Goal: Task Accomplishment & Management: Manage account settings

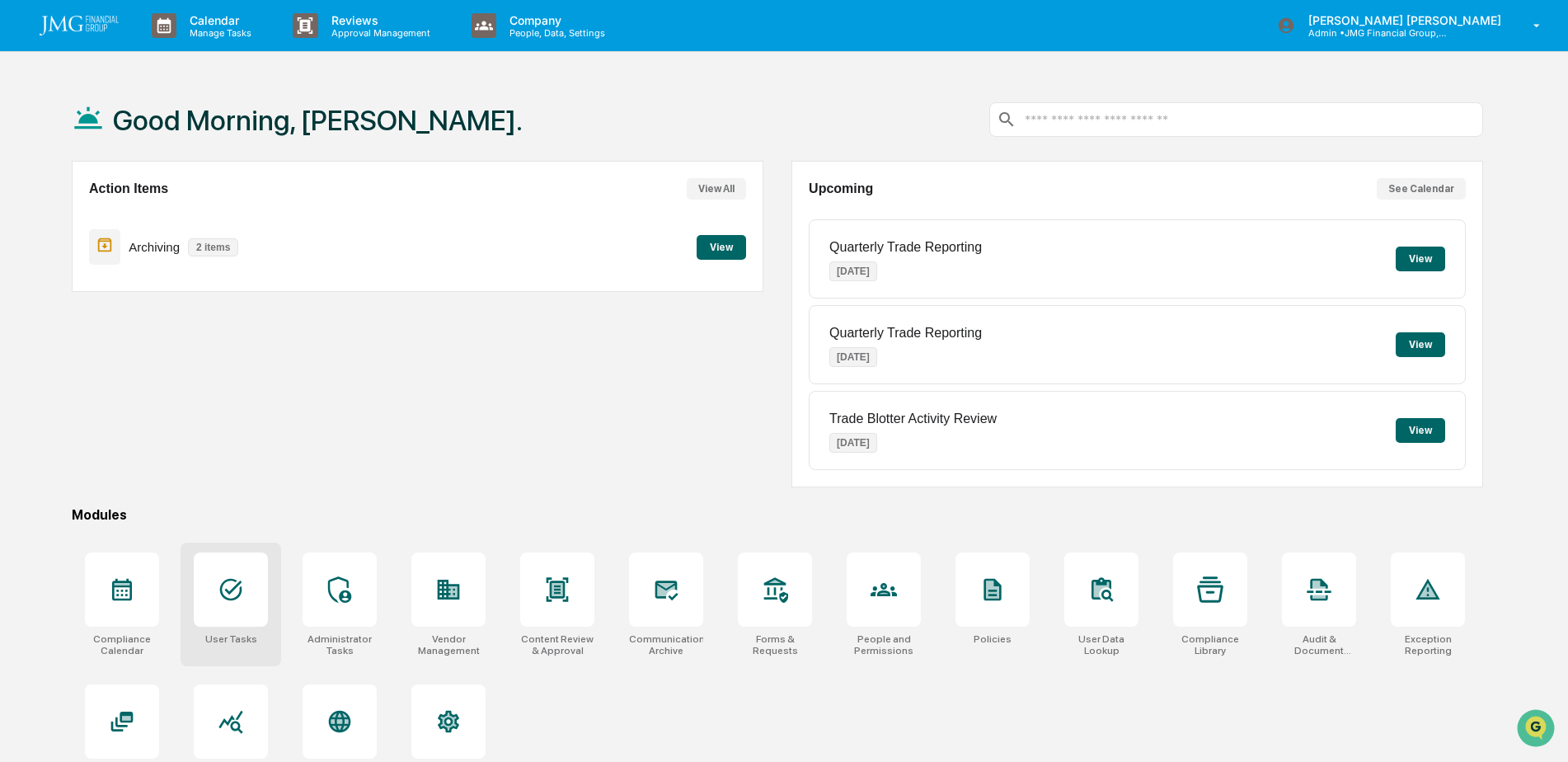
click at [246, 583] on div at bounding box center [230, 589] width 74 height 74
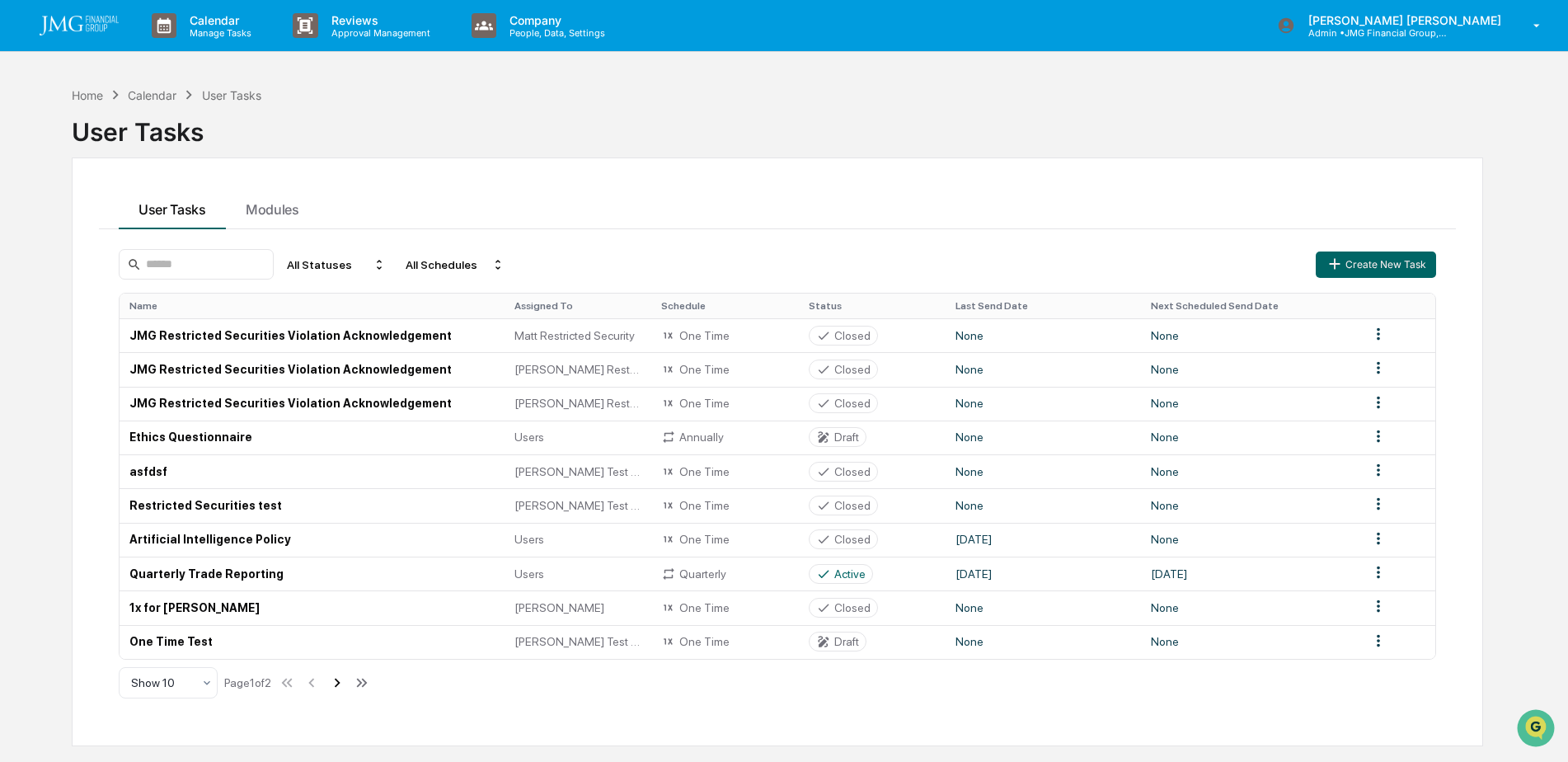
click at [341, 682] on icon at bounding box center [337, 682] width 18 height 18
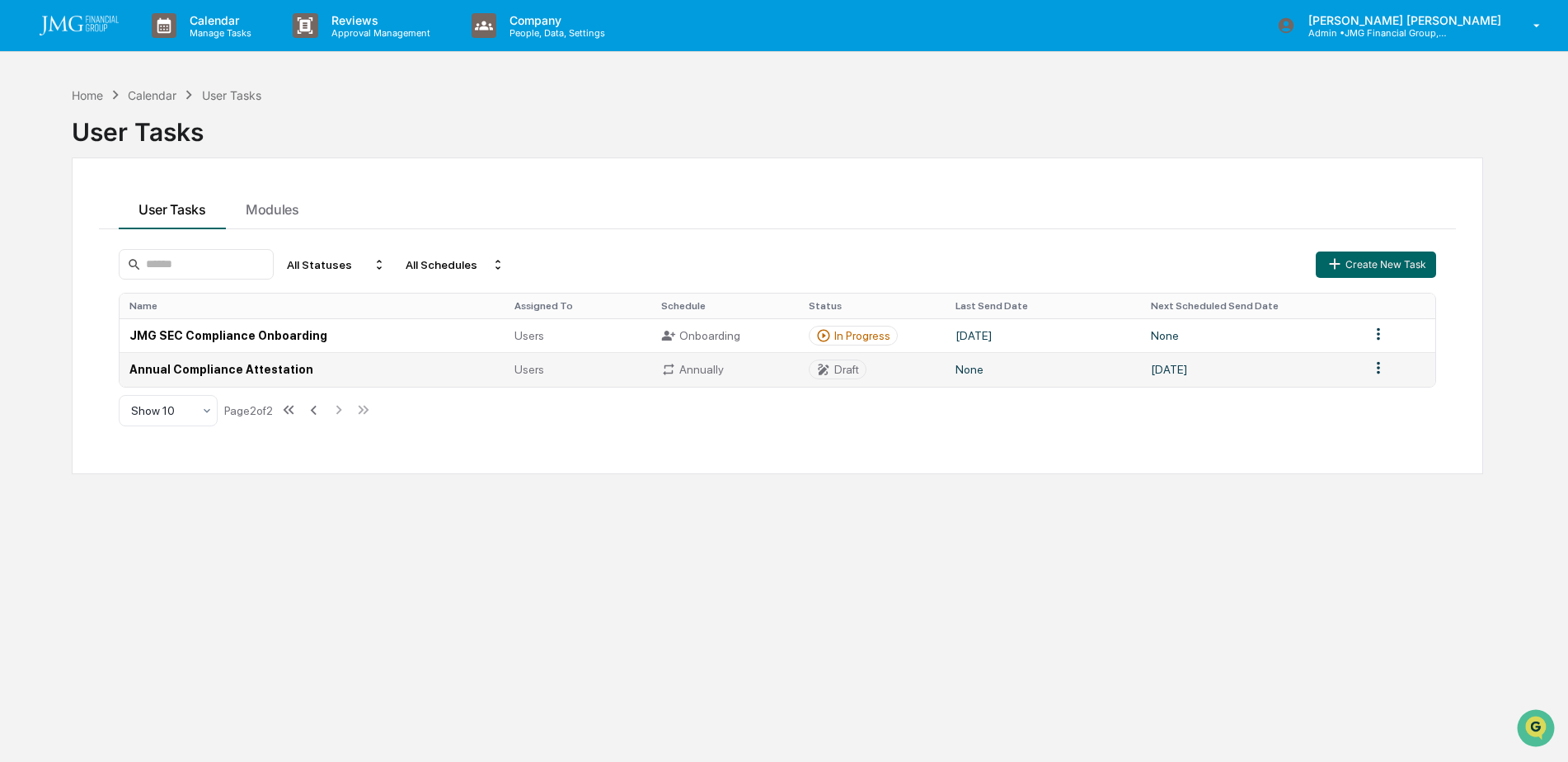
click at [284, 370] on td "Annual Compliance Attestation" at bounding box center [312, 369] width 385 height 34
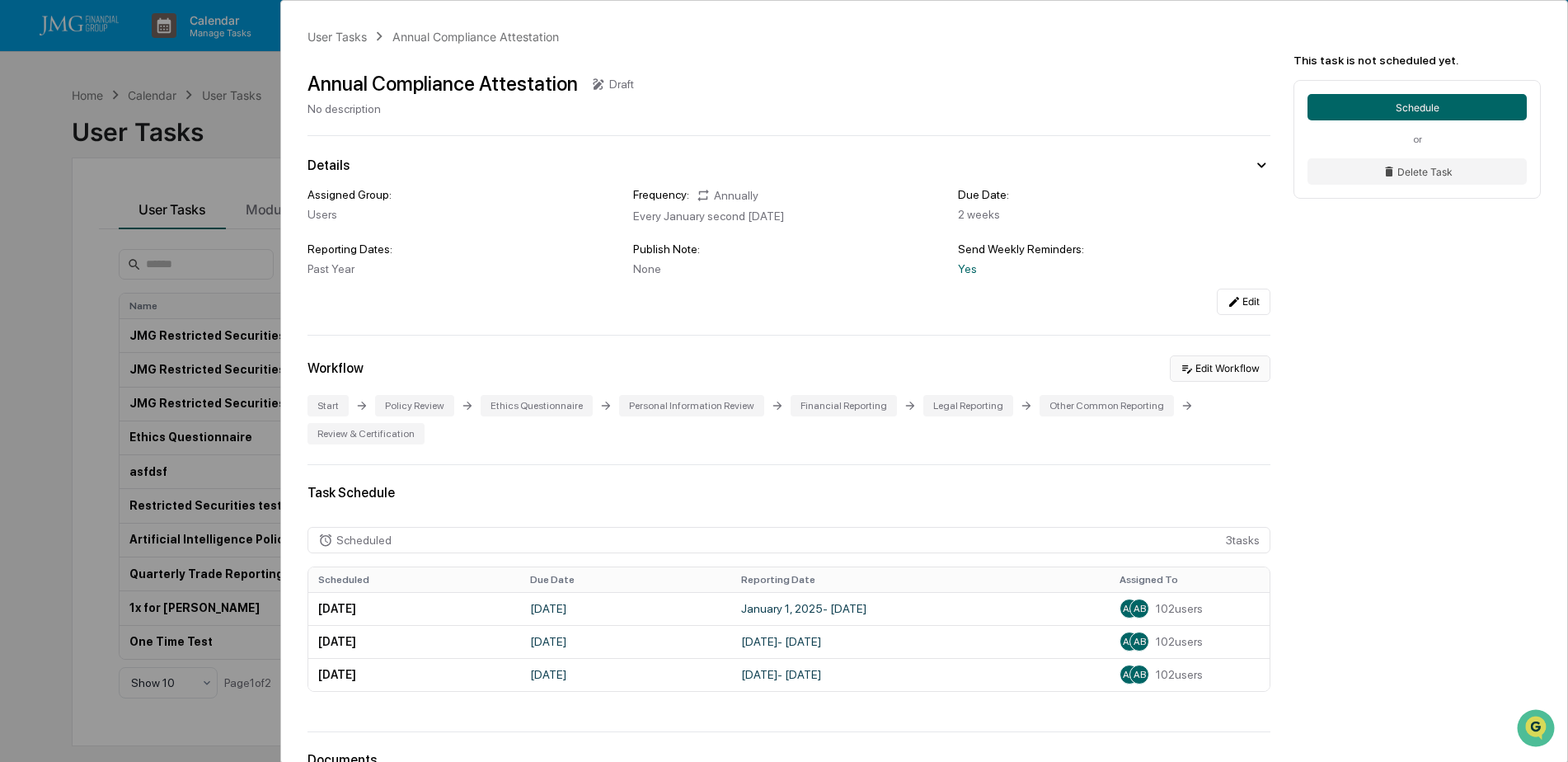
click at [1256, 368] on button "Edit Workflow" at bounding box center [1219, 369] width 100 height 26
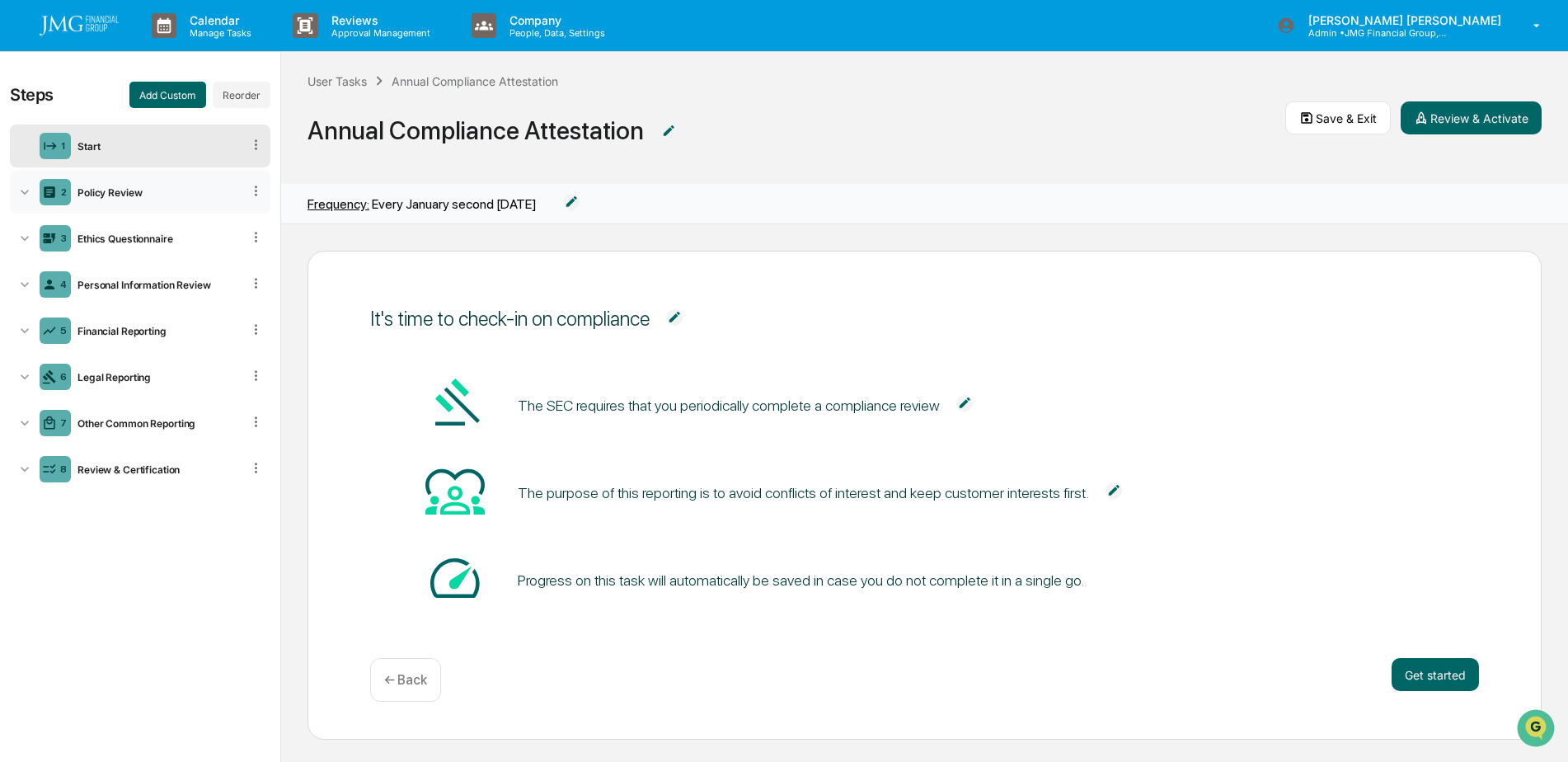
click at [175, 194] on div "Policy Review" at bounding box center [156, 192] width 170 height 12
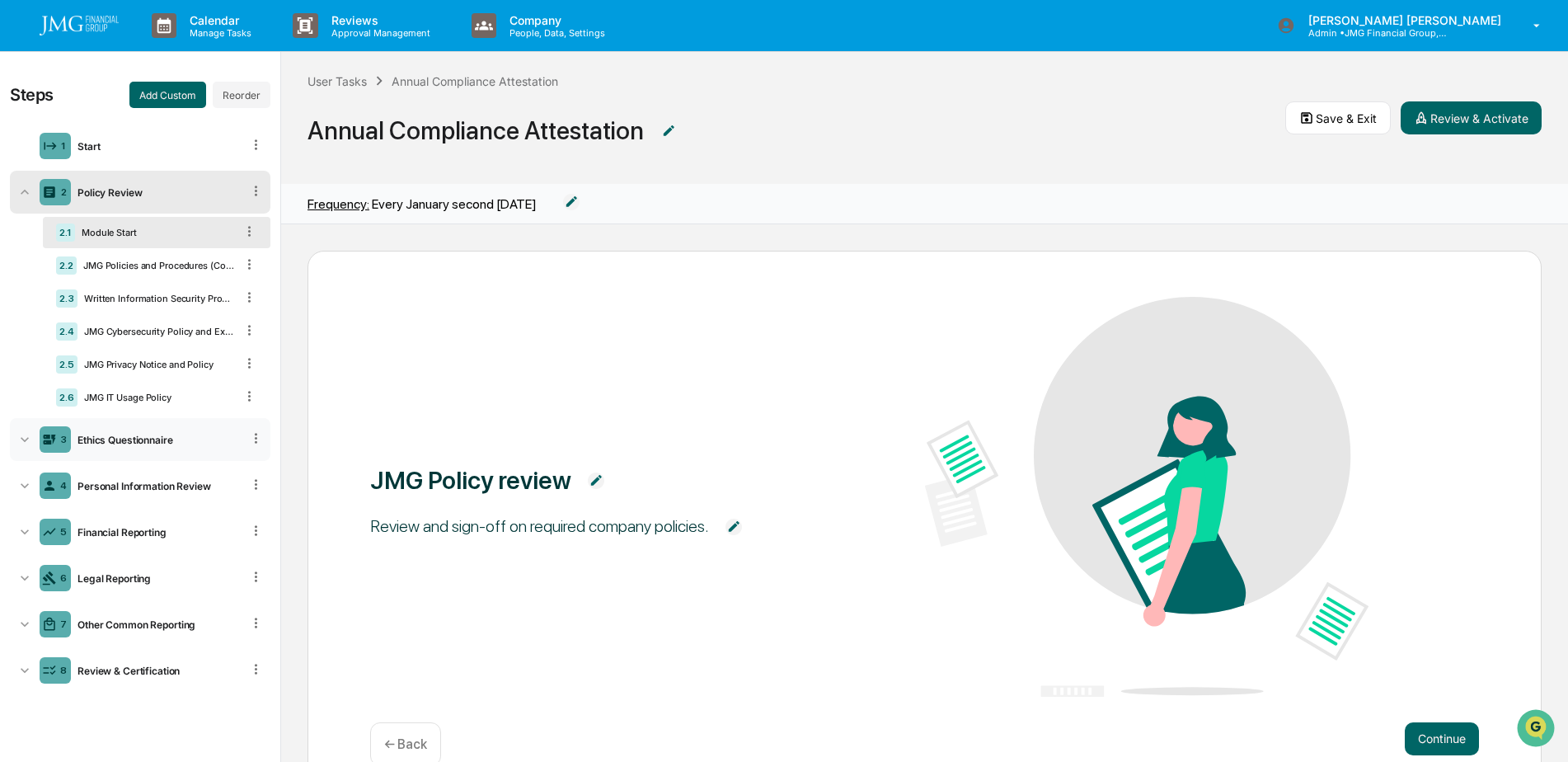
click at [158, 442] on div "Ethics Questionnaire" at bounding box center [156, 439] width 170 height 12
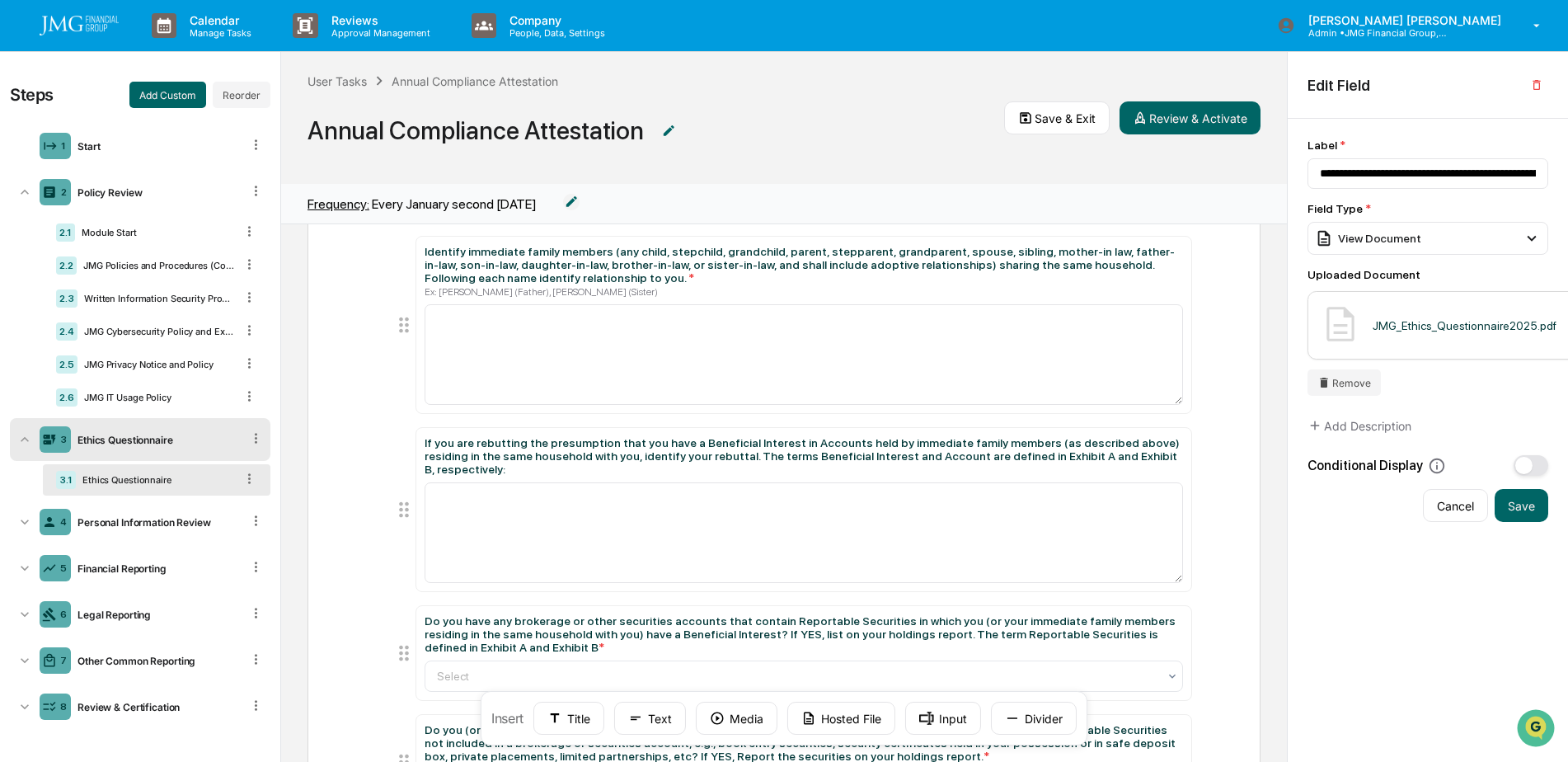
scroll to position [165, 0]
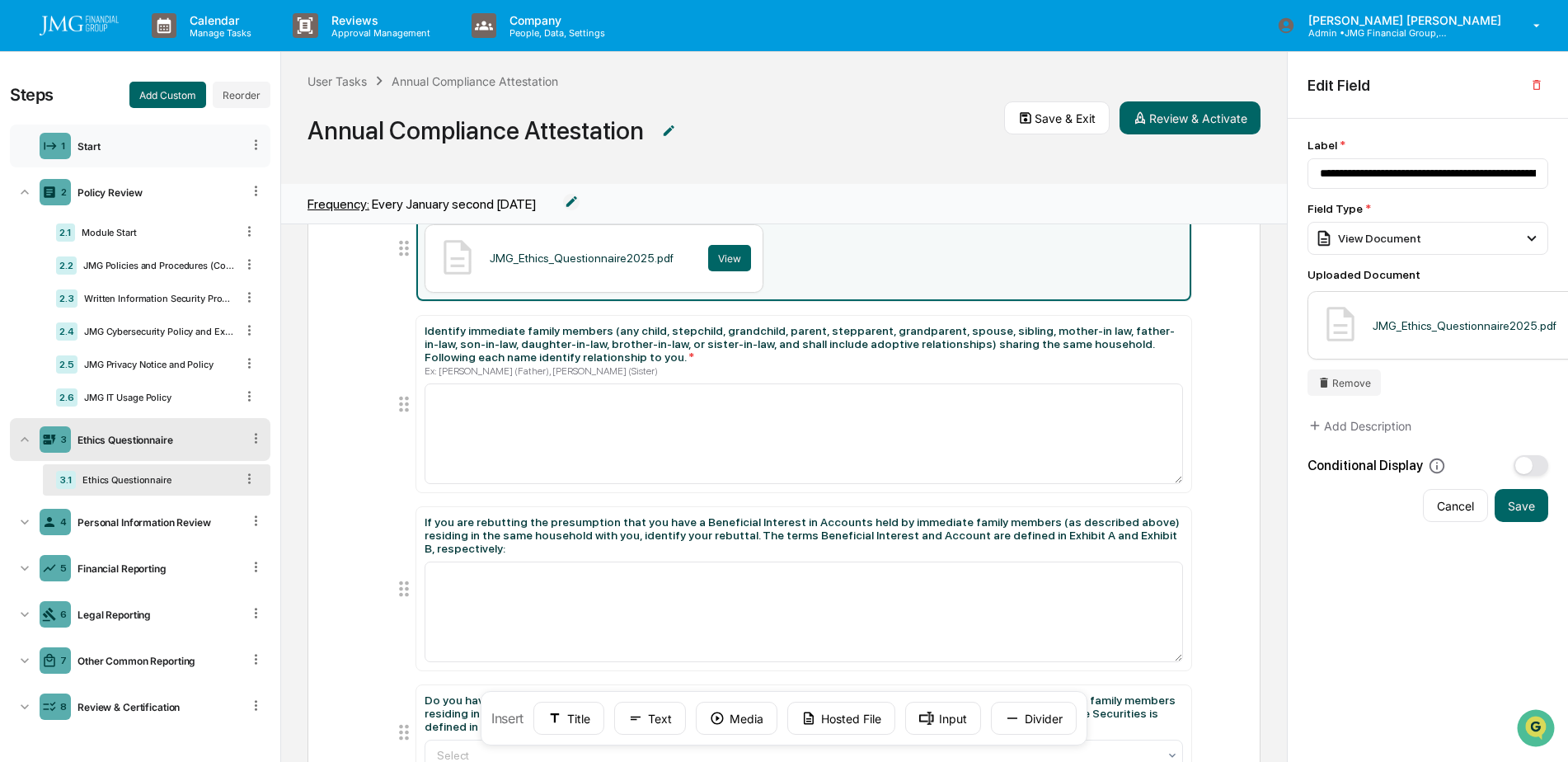
click at [105, 144] on div "Start" at bounding box center [156, 146] width 170 height 12
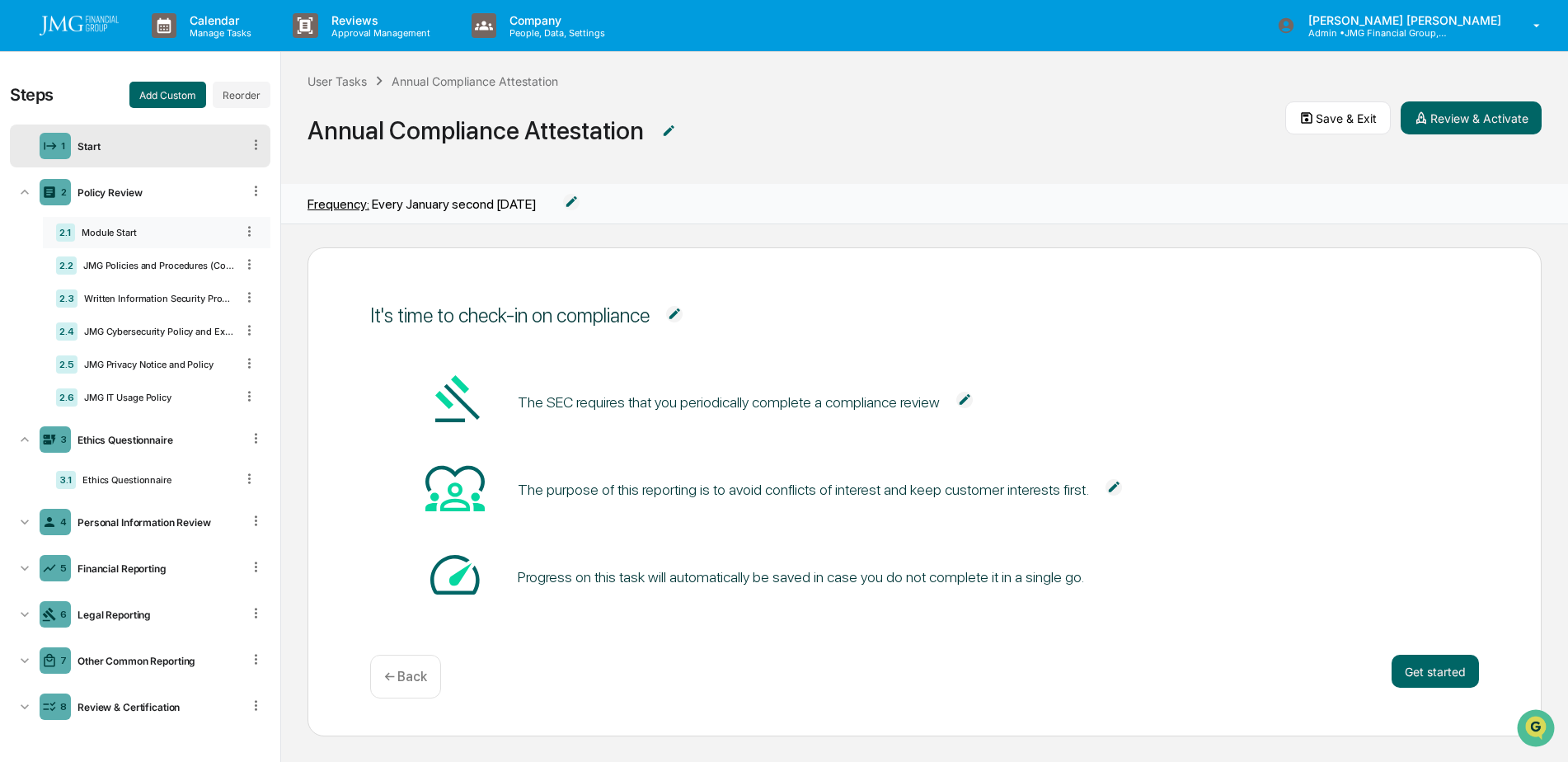
scroll to position [0, 0]
click at [185, 231] on div "Module Start" at bounding box center [154, 232] width 160 height 11
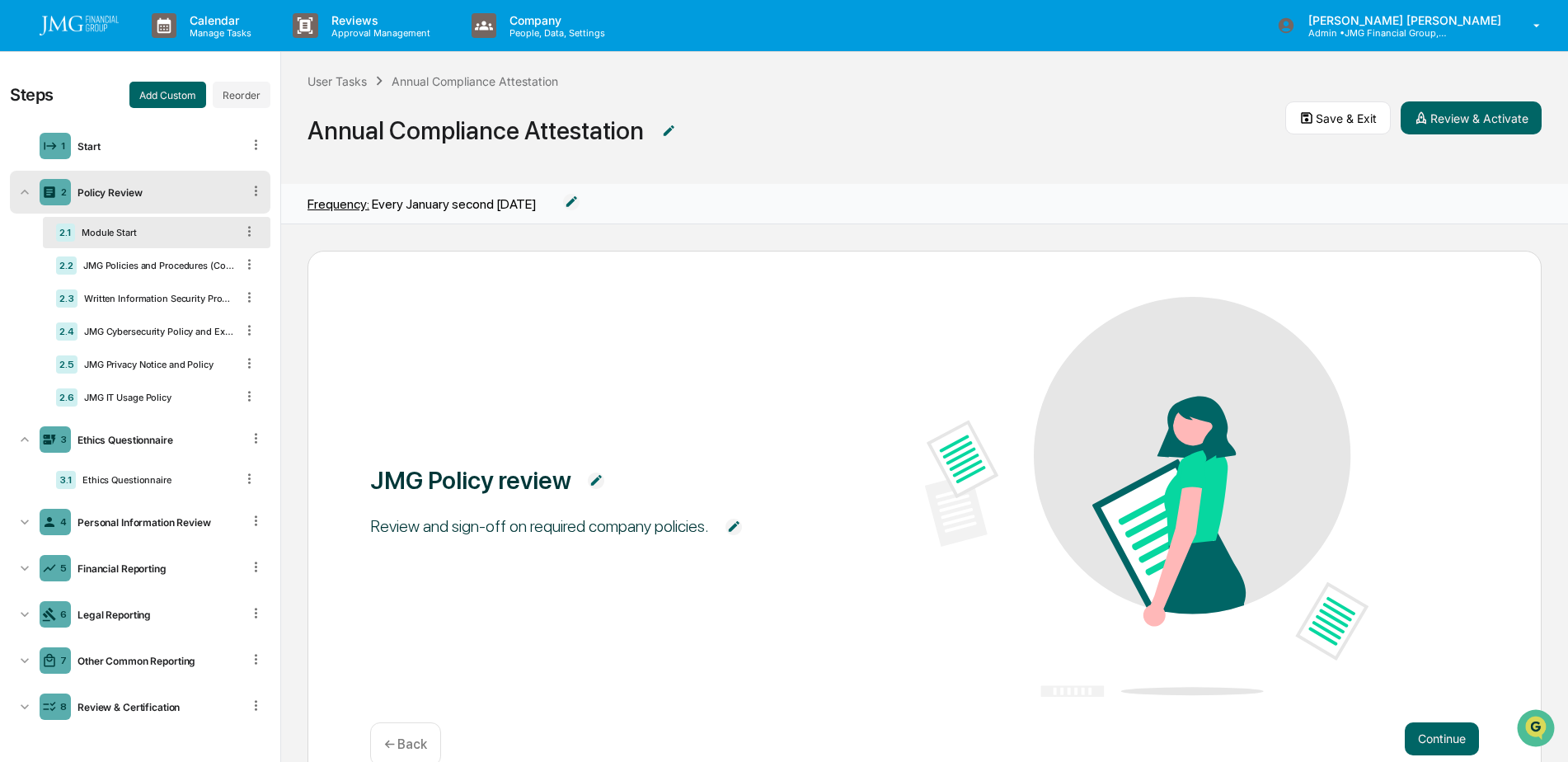
click at [128, 191] on div "Policy Review" at bounding box center [156, 192] width 170 height 12
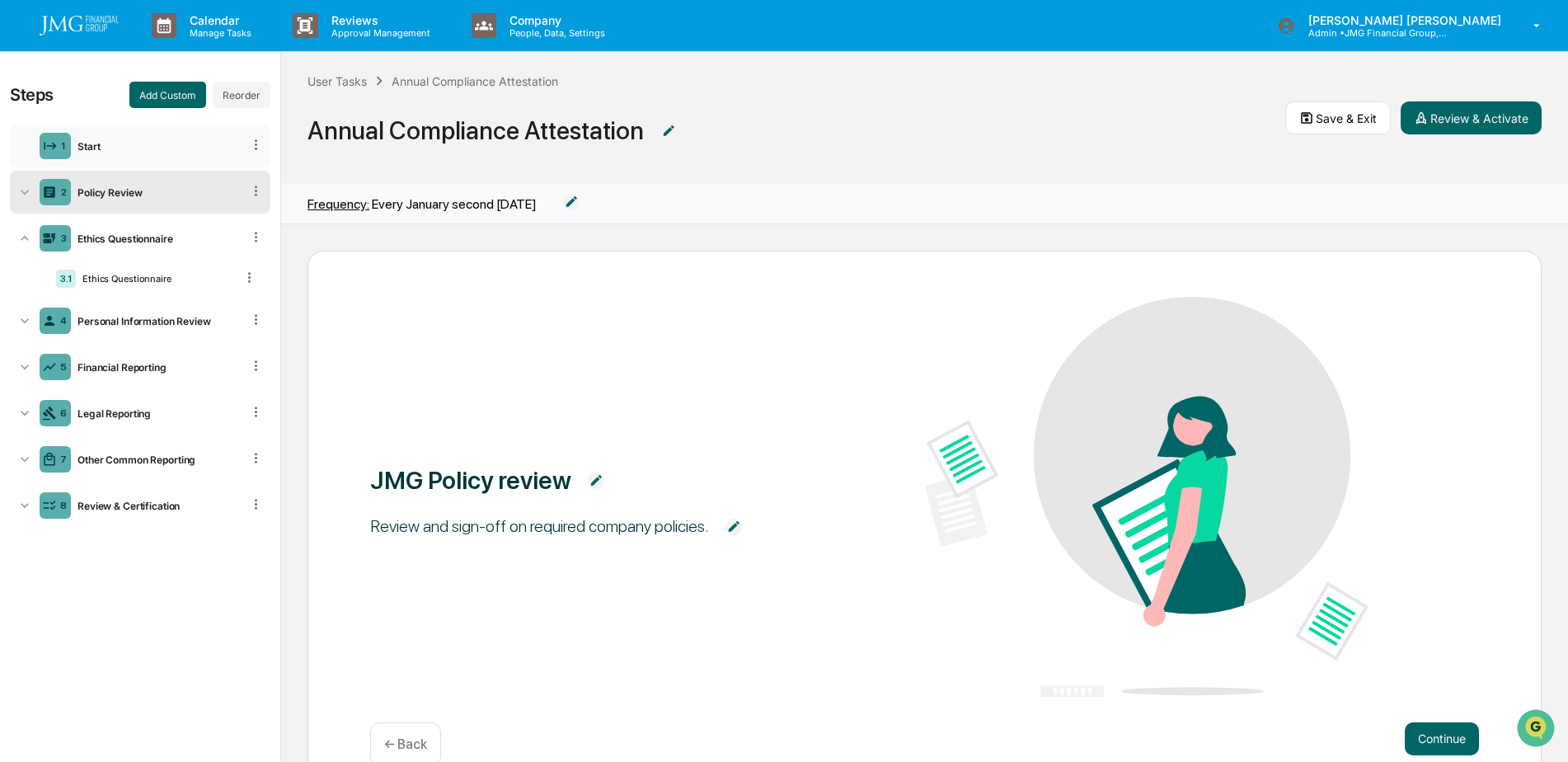
click at [139, 156] on div "1 Start" at bounding box center [140, 146] width 260 height 43
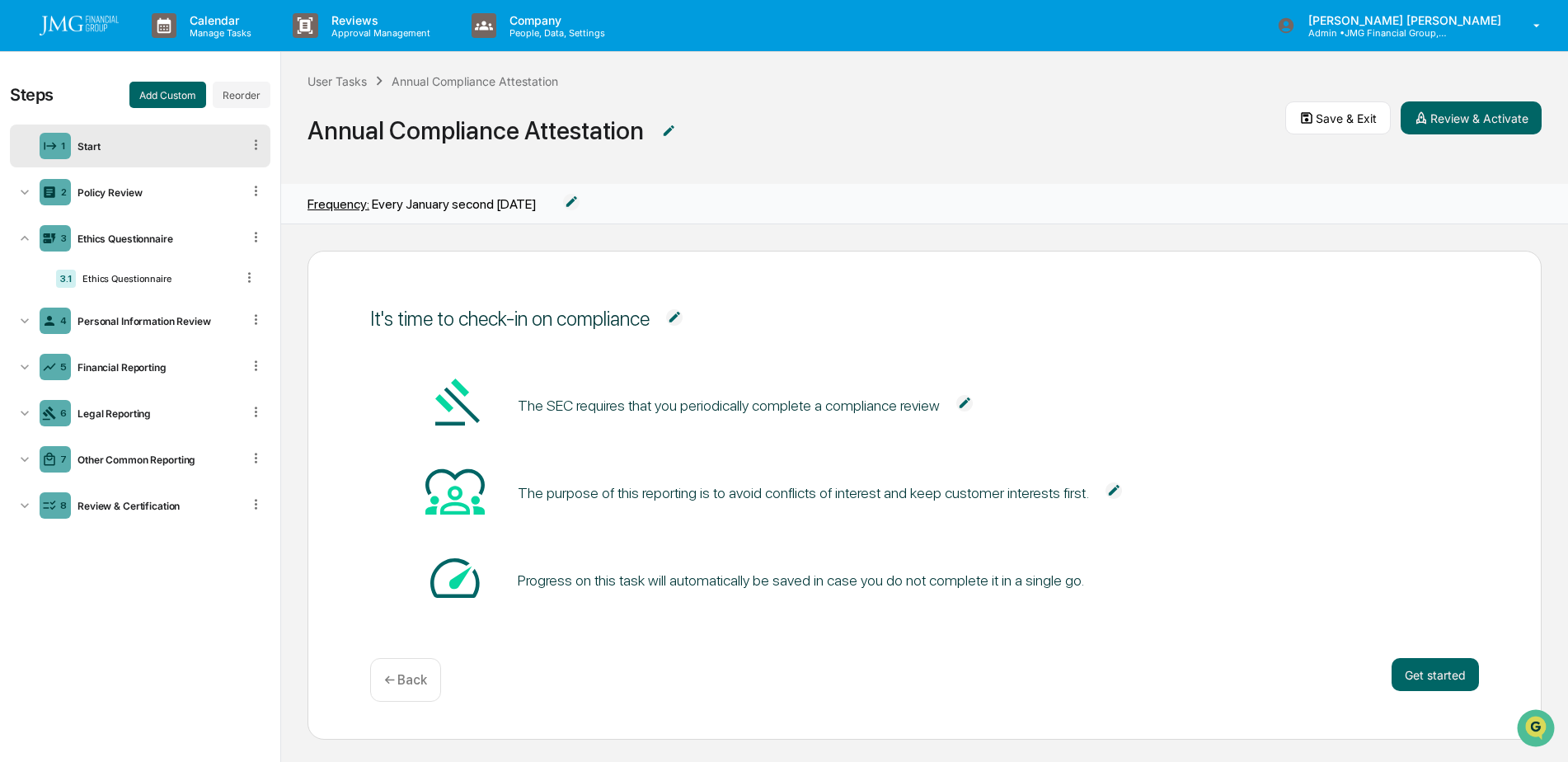
click at [154, 144] on div "Start" at bounding box center [156, 146] width 170 height 12
click at [108, 196] on div "Policy Review" at bounding box center [156, 192] width 170 height 12
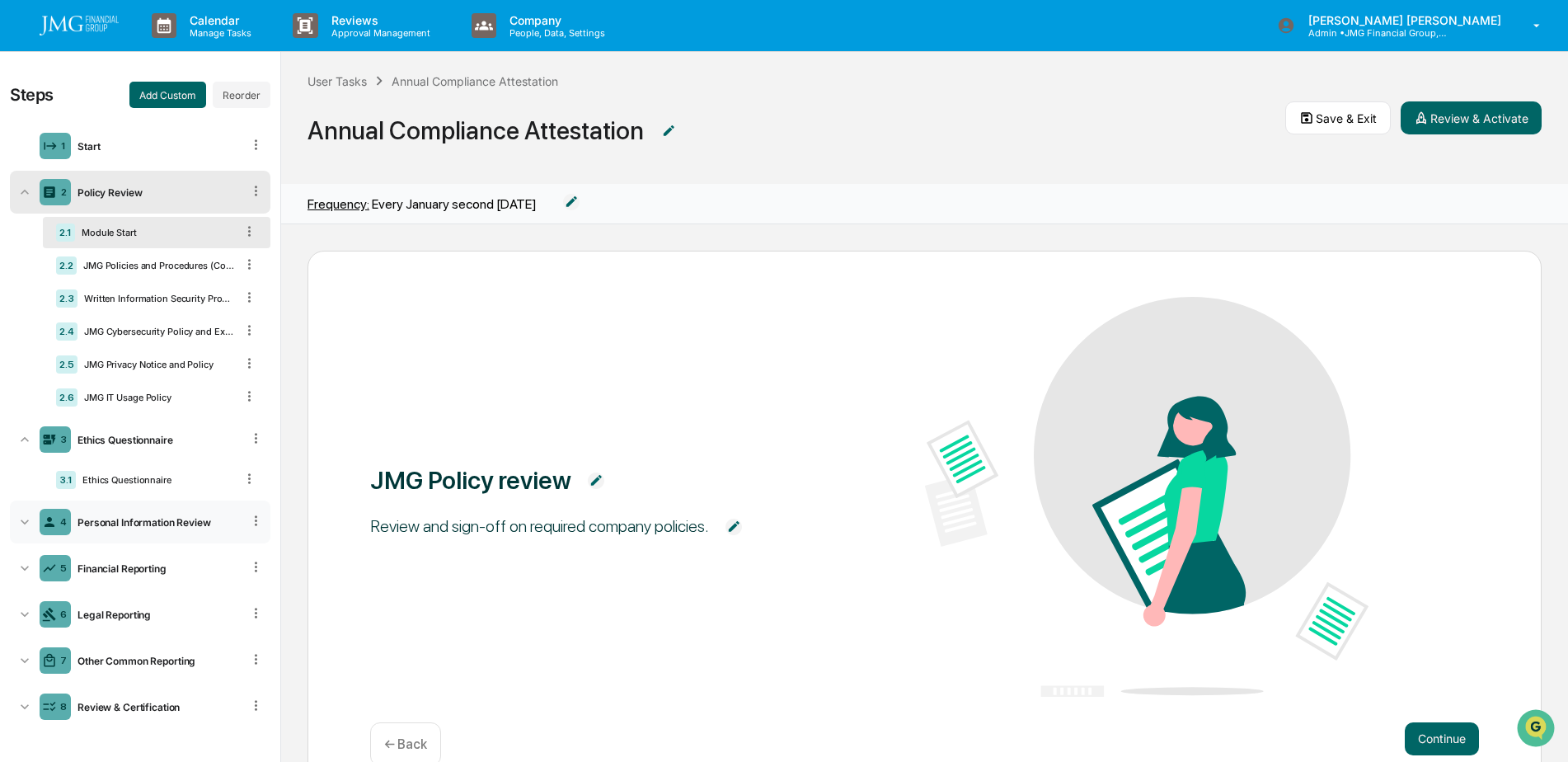
click at [177, 520] on div "Personal Information Review" at bounding box center [156, 522] width 170 height 12
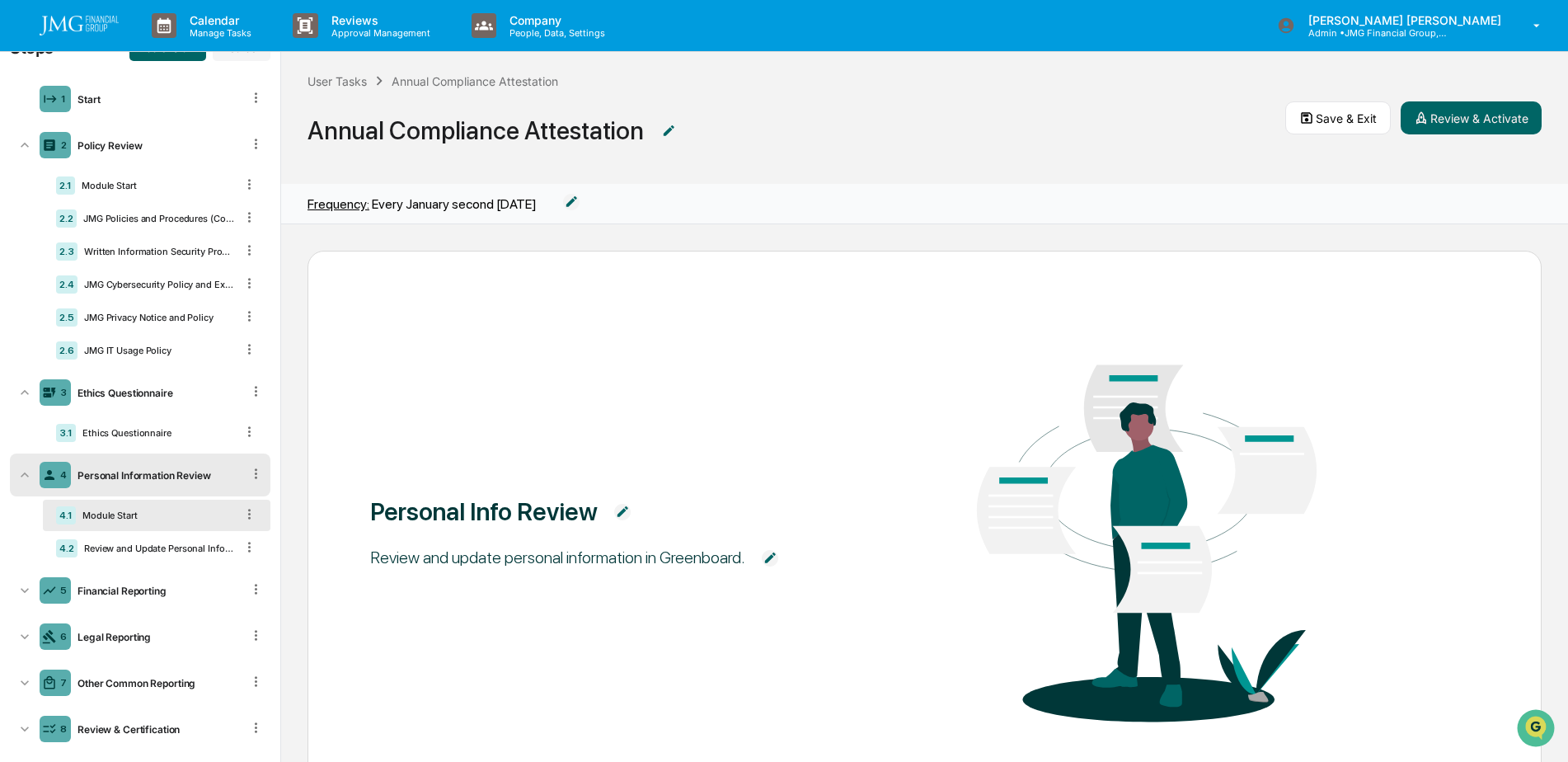
scroll to position [67, 0]
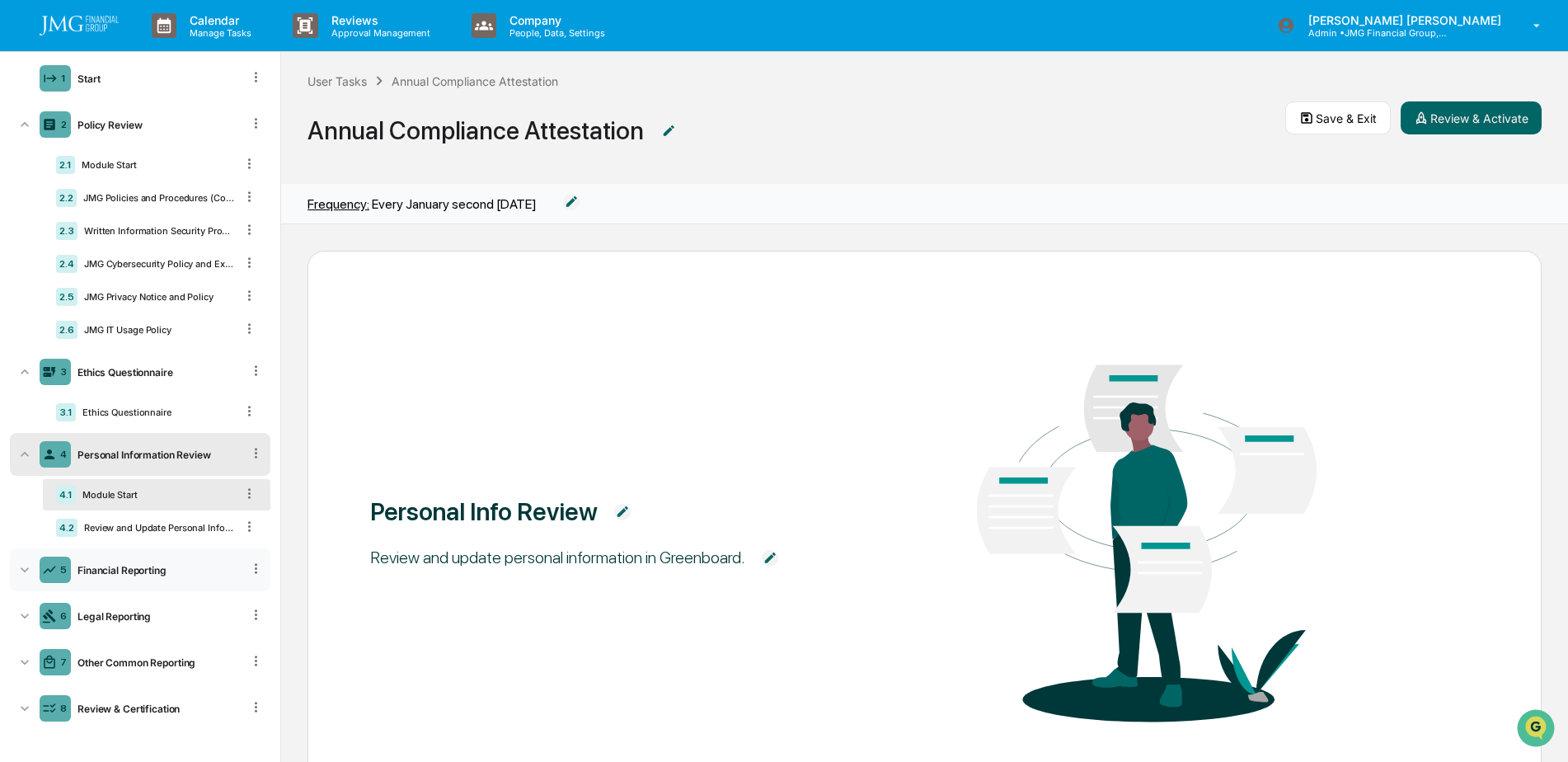
click at [142, 562] on div "5 Financial Reporting" at bounding box center [140, 570] width 260 height 43
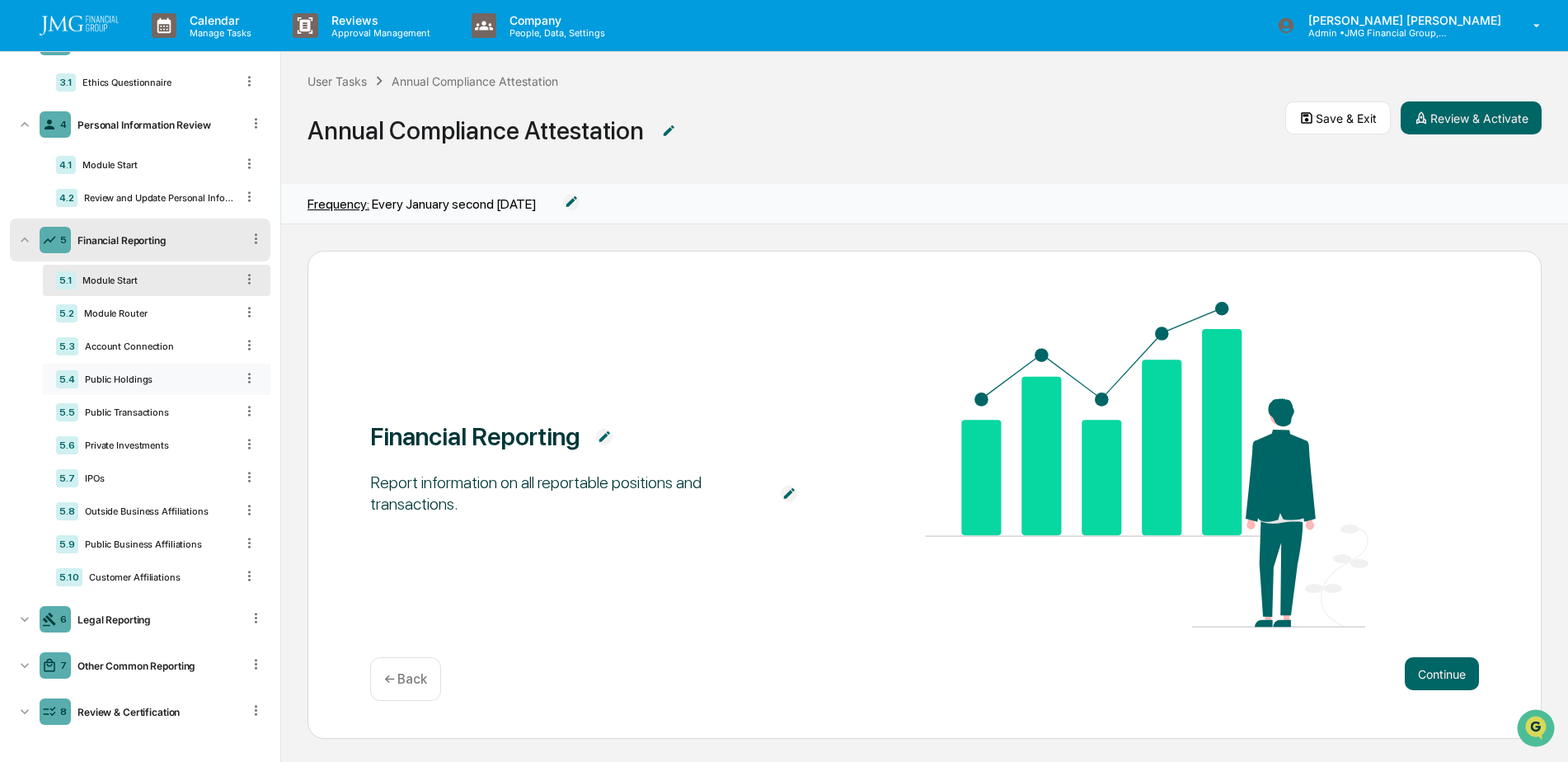
scroll to position [401, 0]
click at [159, 613] on div "Legal Reporting" at bounding box center [156, 616] width 170 height 12
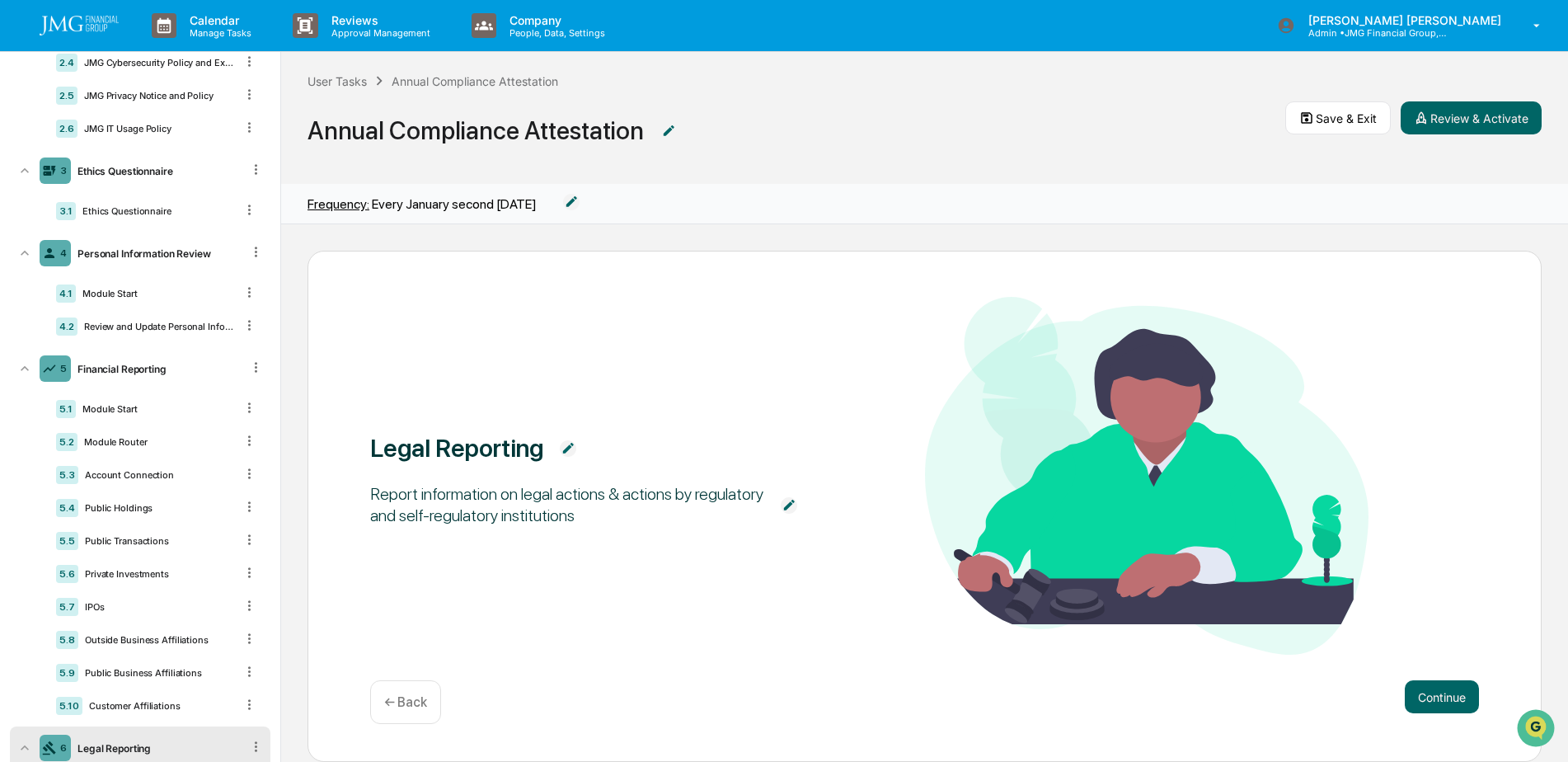
scroll to position [0, 0]
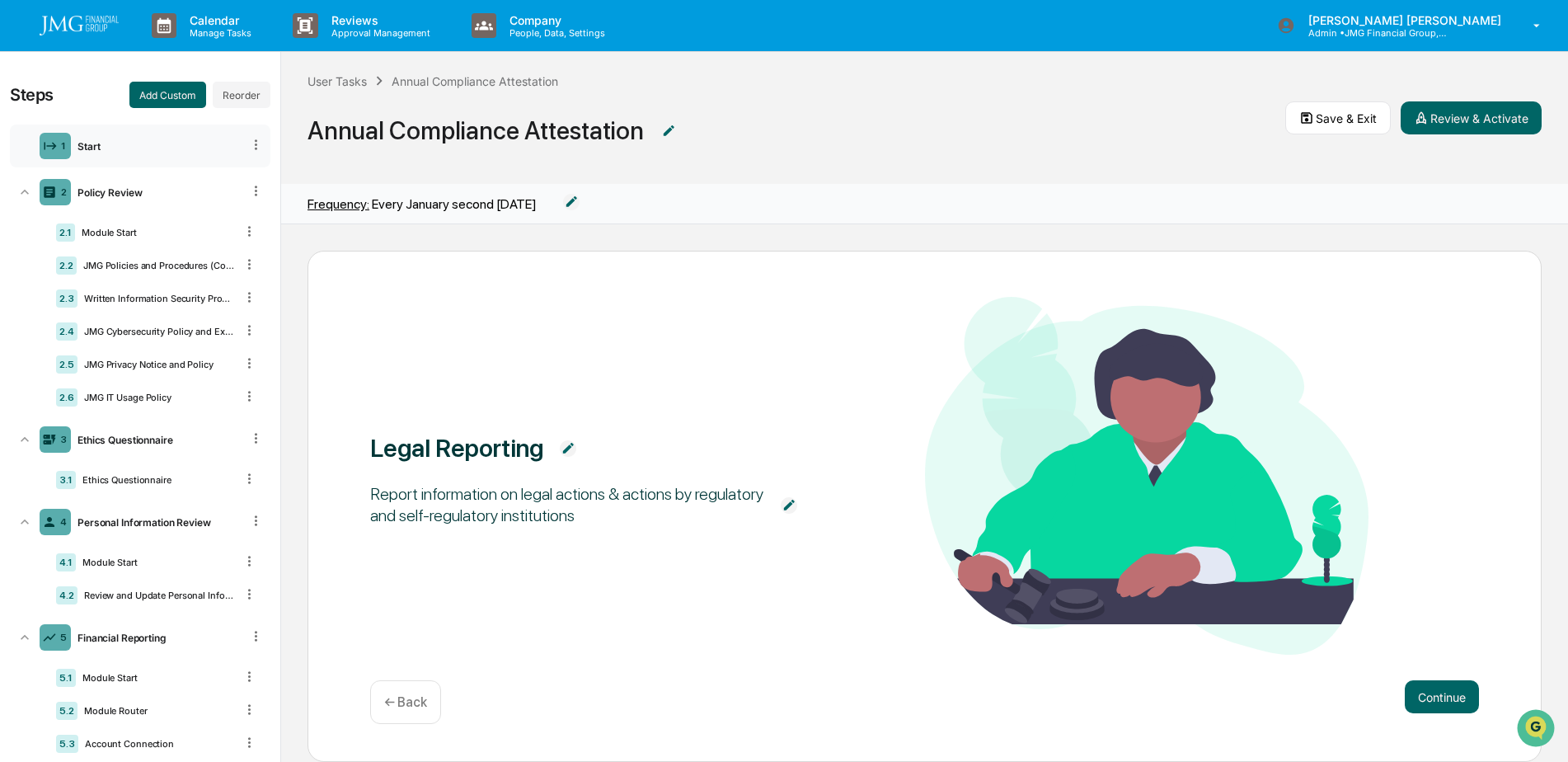
click at [109, 137] on div "1 Start" at bounding box center [140, 146] width 260 height 43
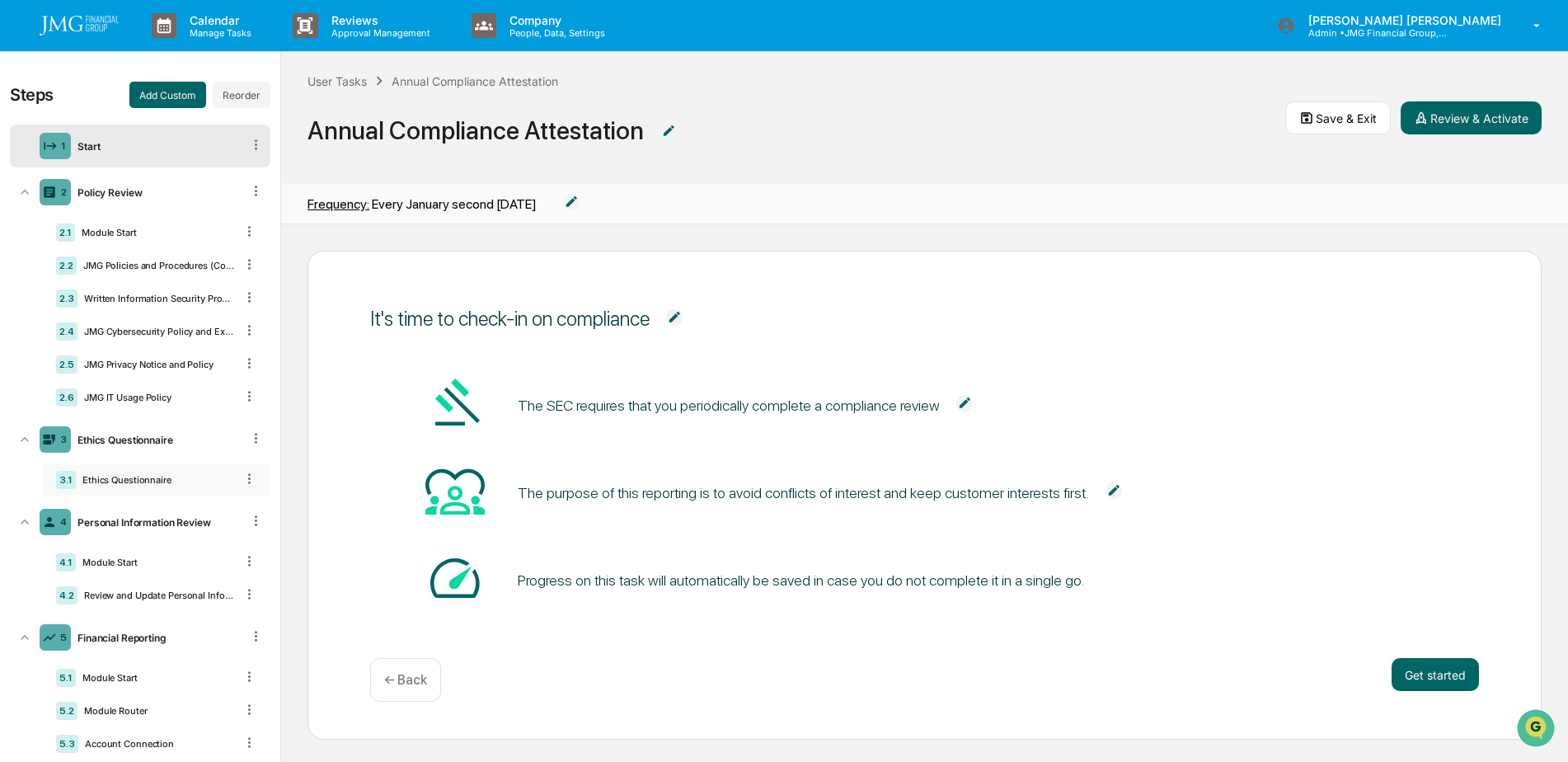
click at [167, 482] on div "Ethics Questionnaire" at bounding box center [155, 480] width 159 height 11
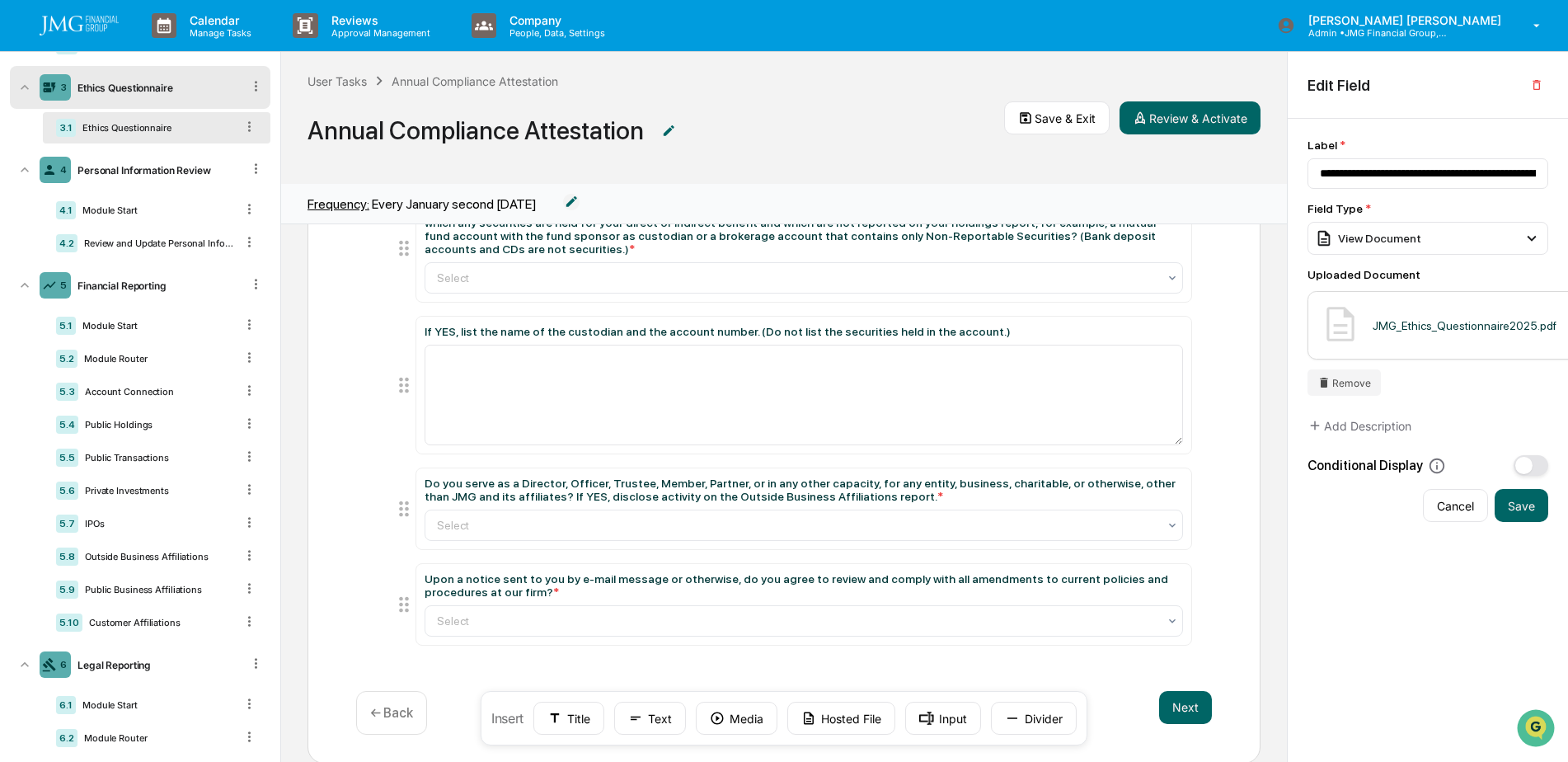
scroll to position [355, 0]
click at [161, 552] on div "Outside Business Affiliations" at bounding box center [156, 554] width 156 height 11
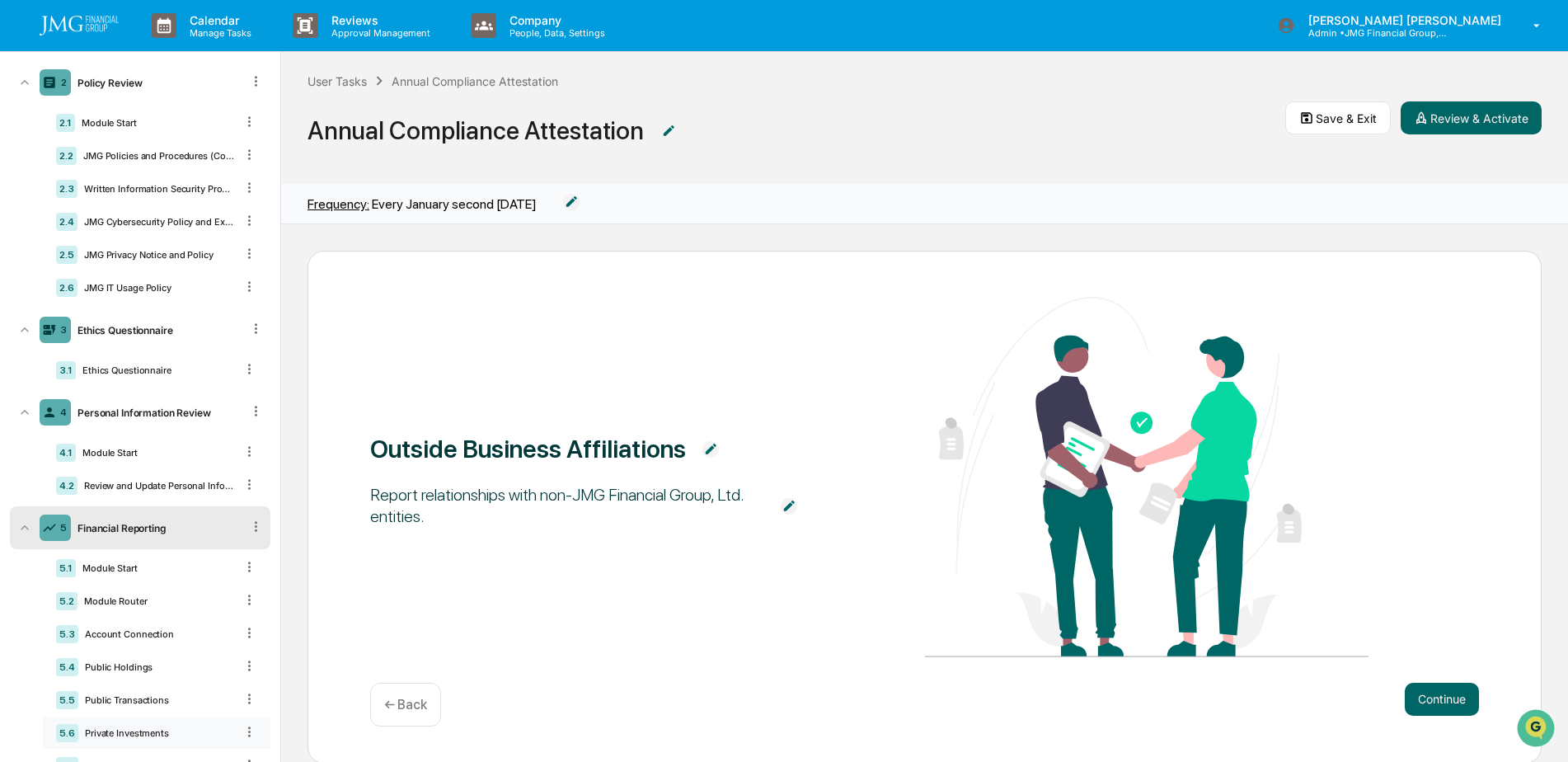
scroll to position [24, 0]
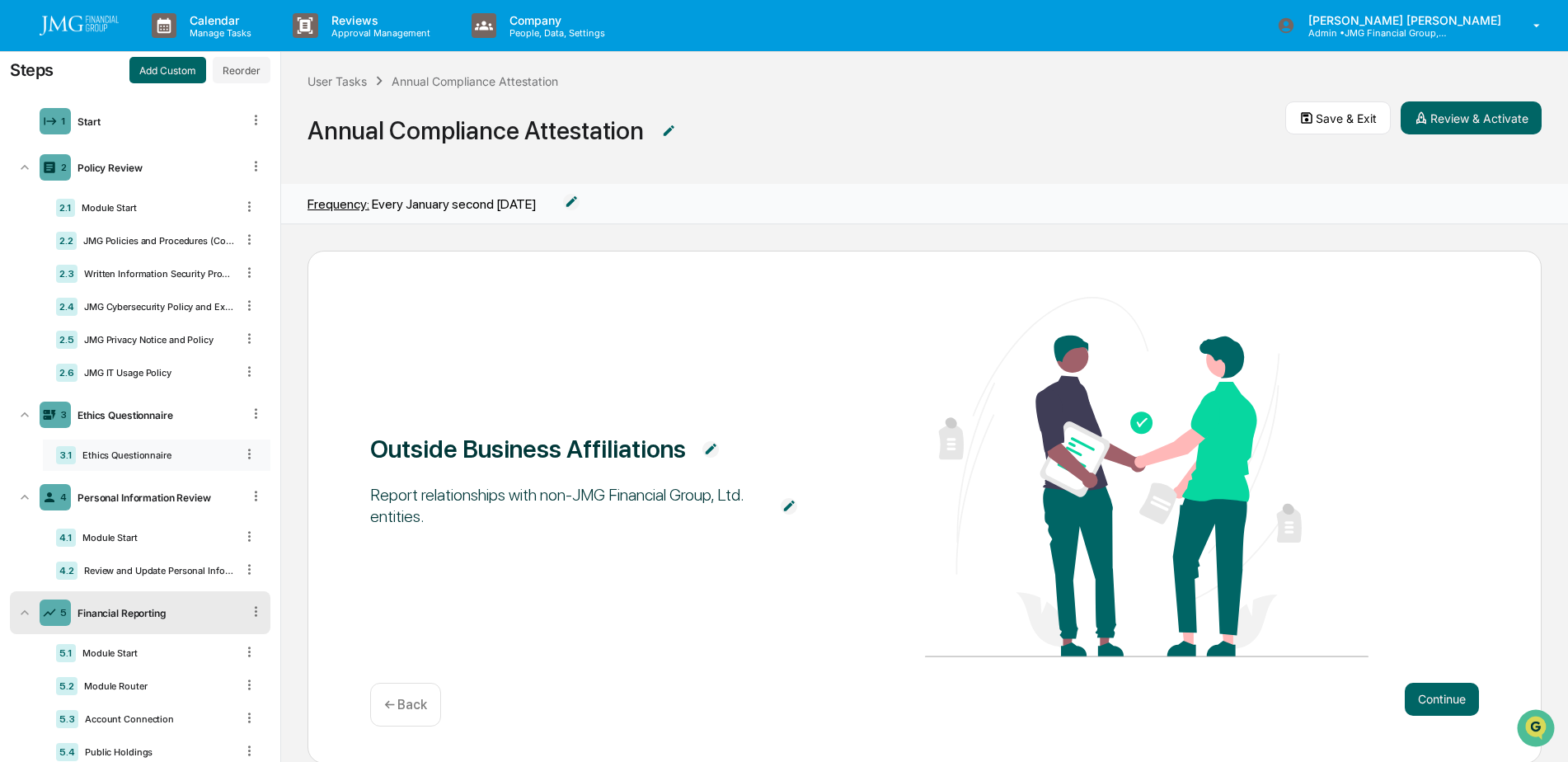
click at [147, 456] on div "Ethics Questionnaire" at bounding box center [155, 455] width 159 height 11
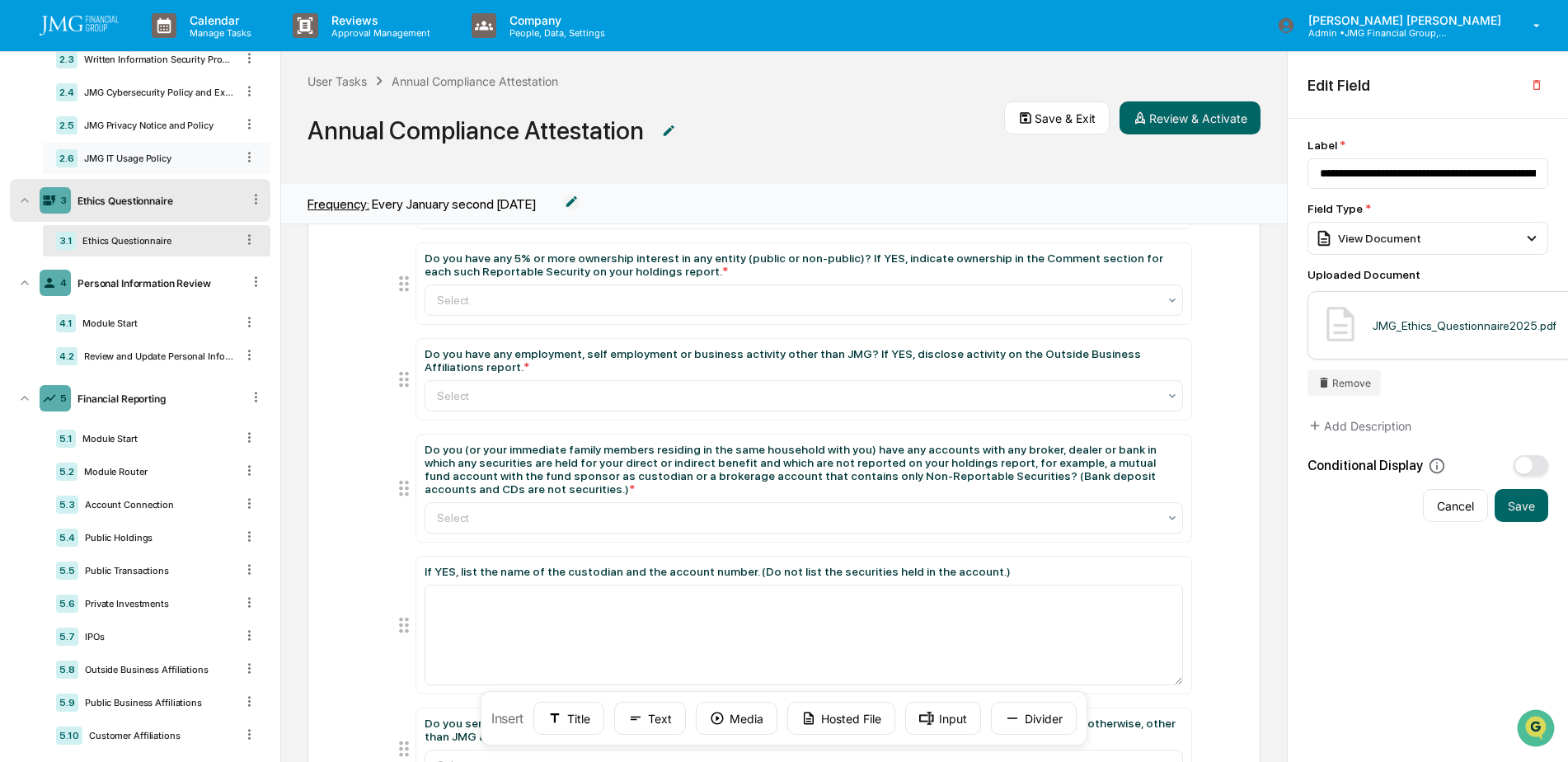
scroll to position [355, 0]
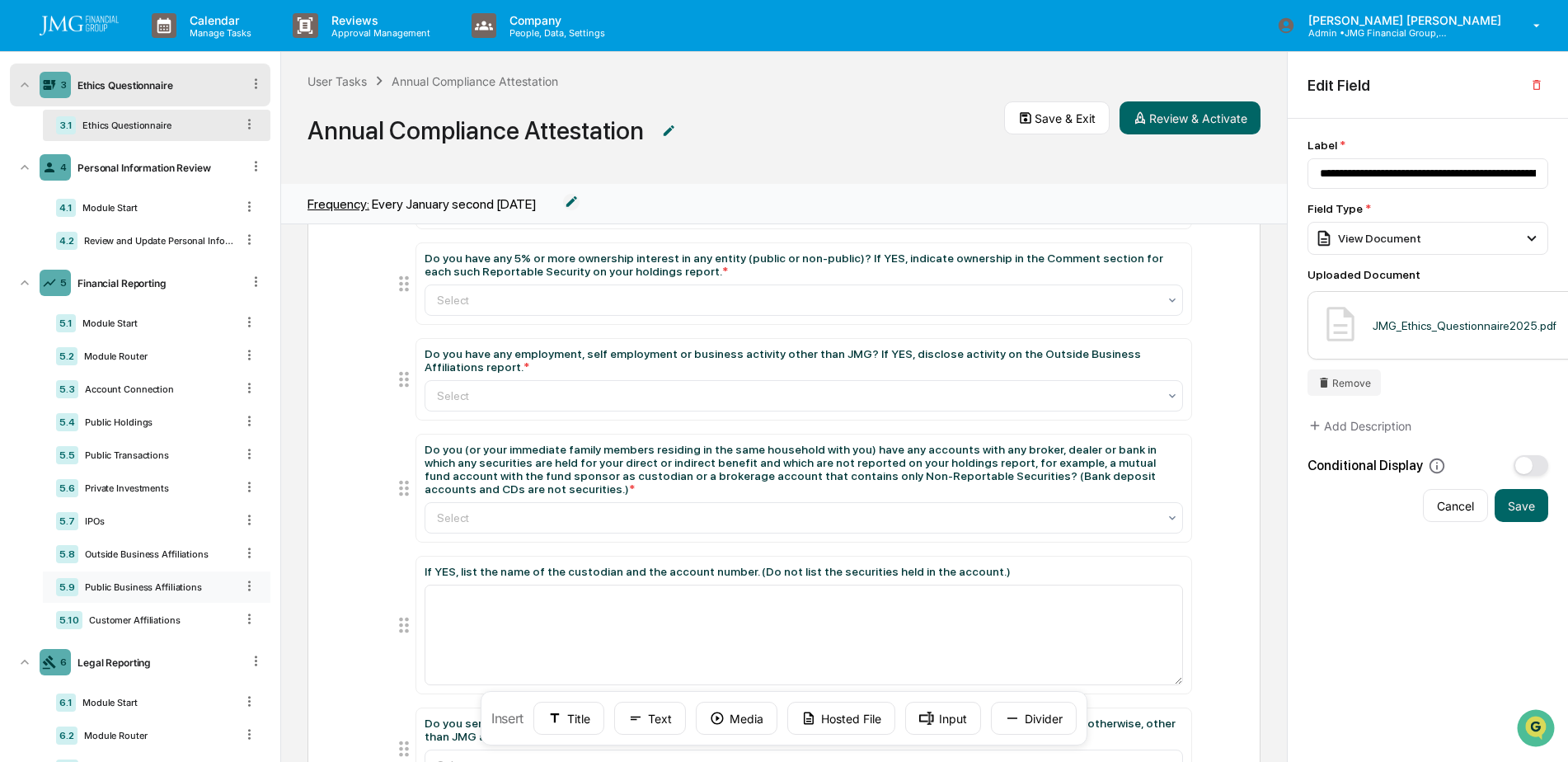
click at [192, 586] on div "Public Business Affiliations" at bounding box center [156, 587] width 156 height 11
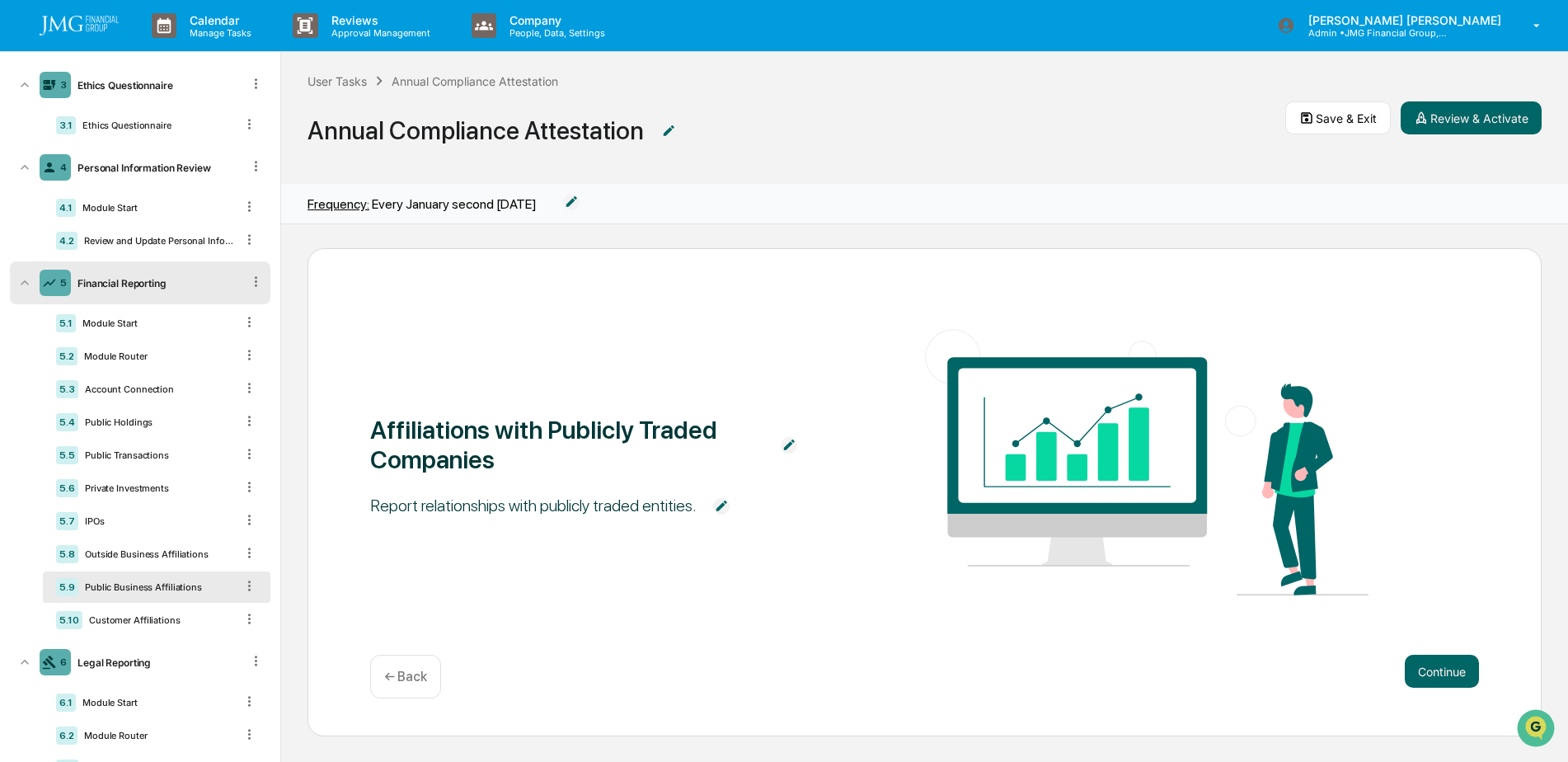
scroll to position [0, 0]
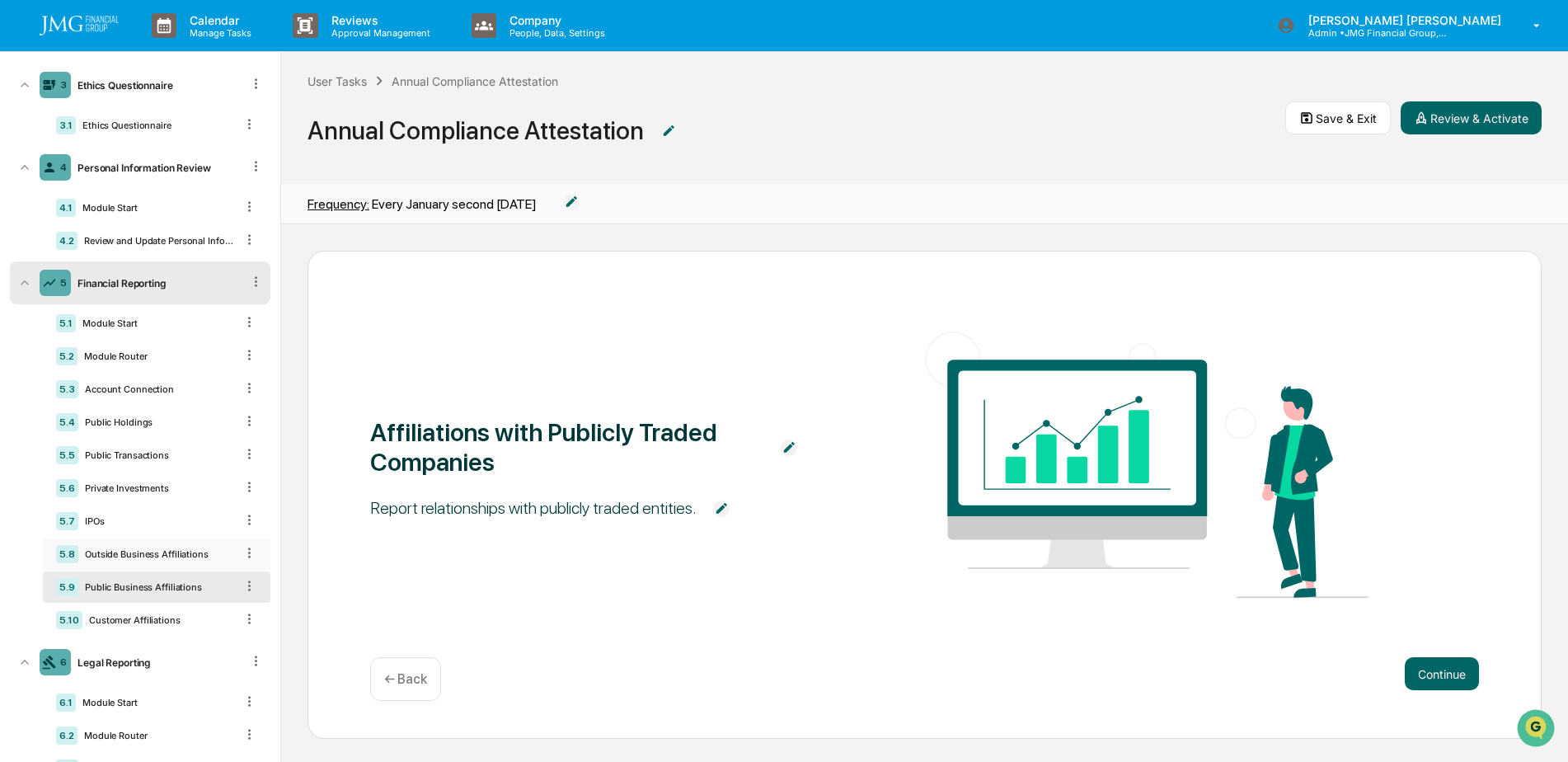
click at [139, 550] on div "Outside Business Affiliations" at bounding box center [156, 554] width 156 height 11
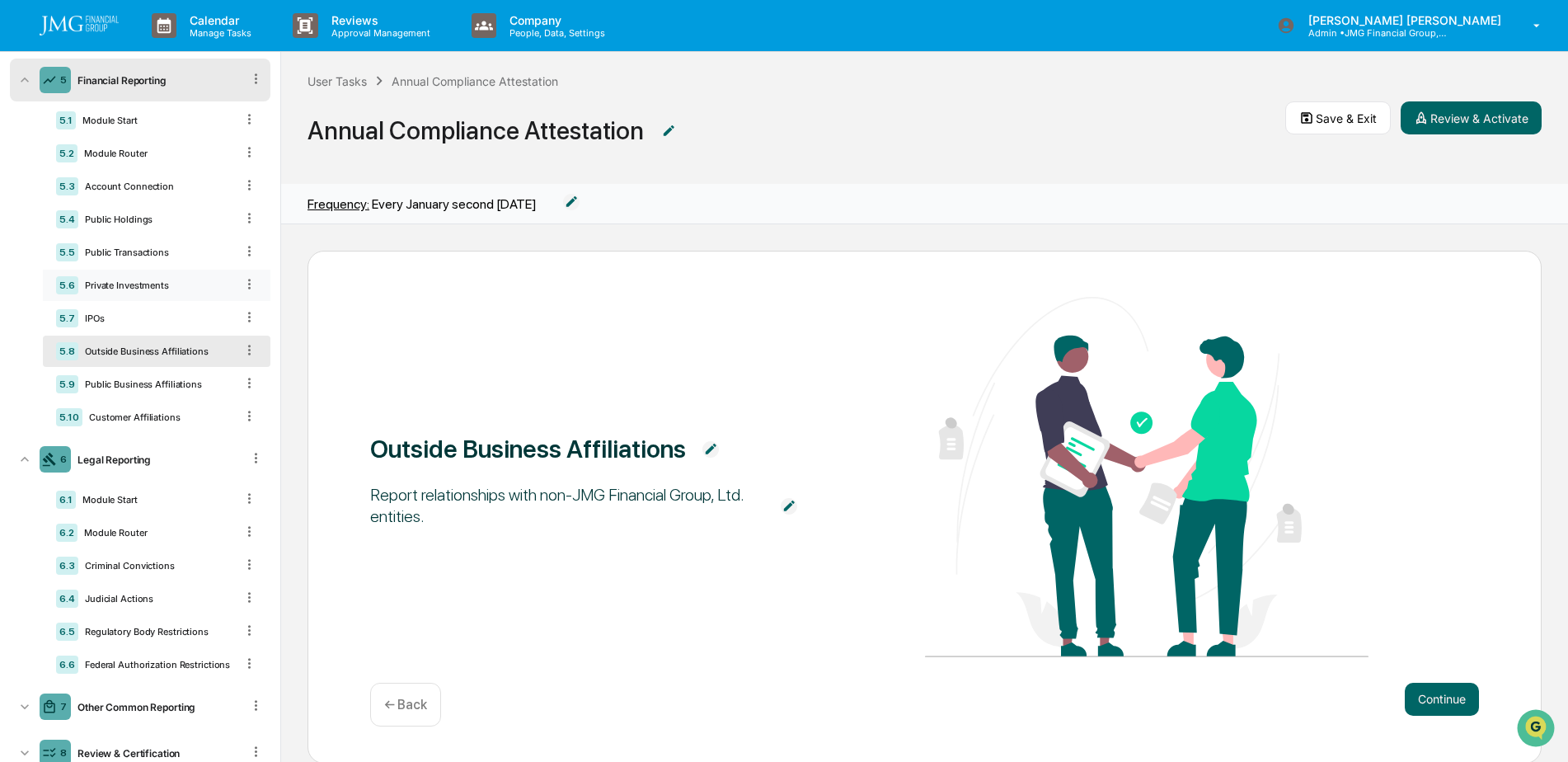
scroll to position [602, 0]
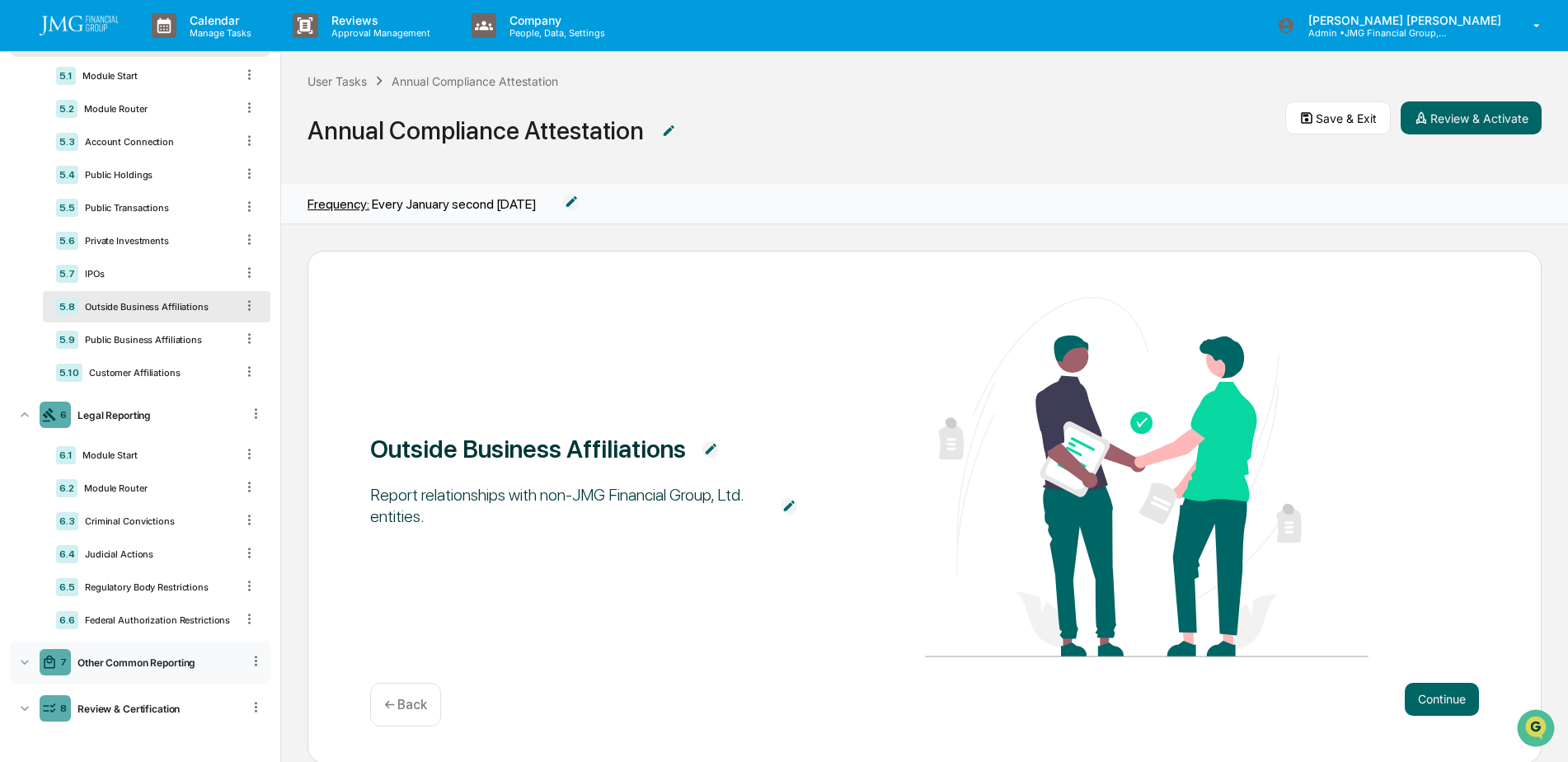
click at [154, 657] on div "Other Common Reporting" at bounding box center [156, 662] width 170 height 12
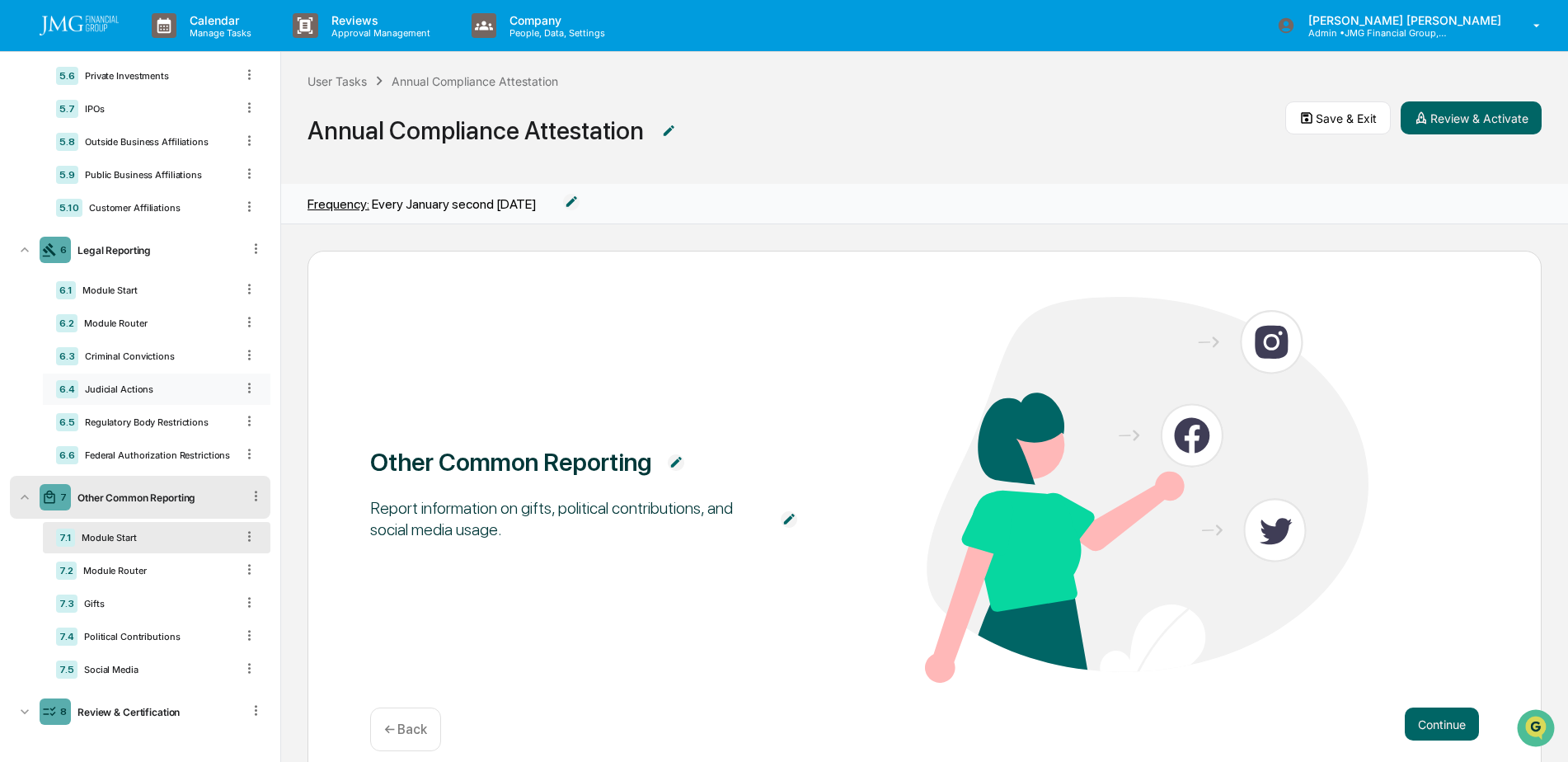
scroll to position [770, 0]
click at [166, 626] on div "7.4 Political Contributions" at bounding box center [156, 633] width 227 height 31
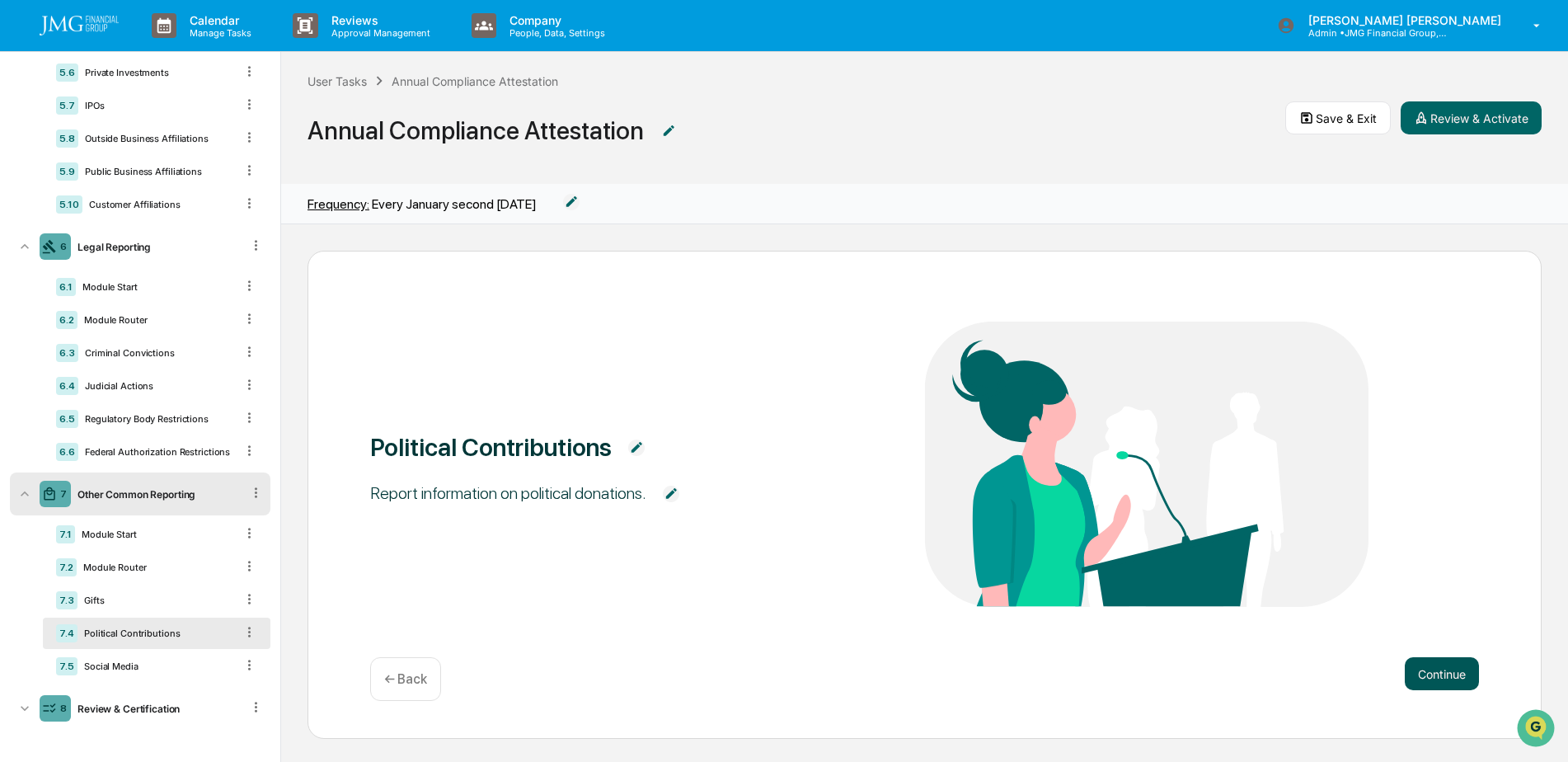
click at [1438, 668] on button "Continue" at bounding box center [1441, 673] width 74 height 33
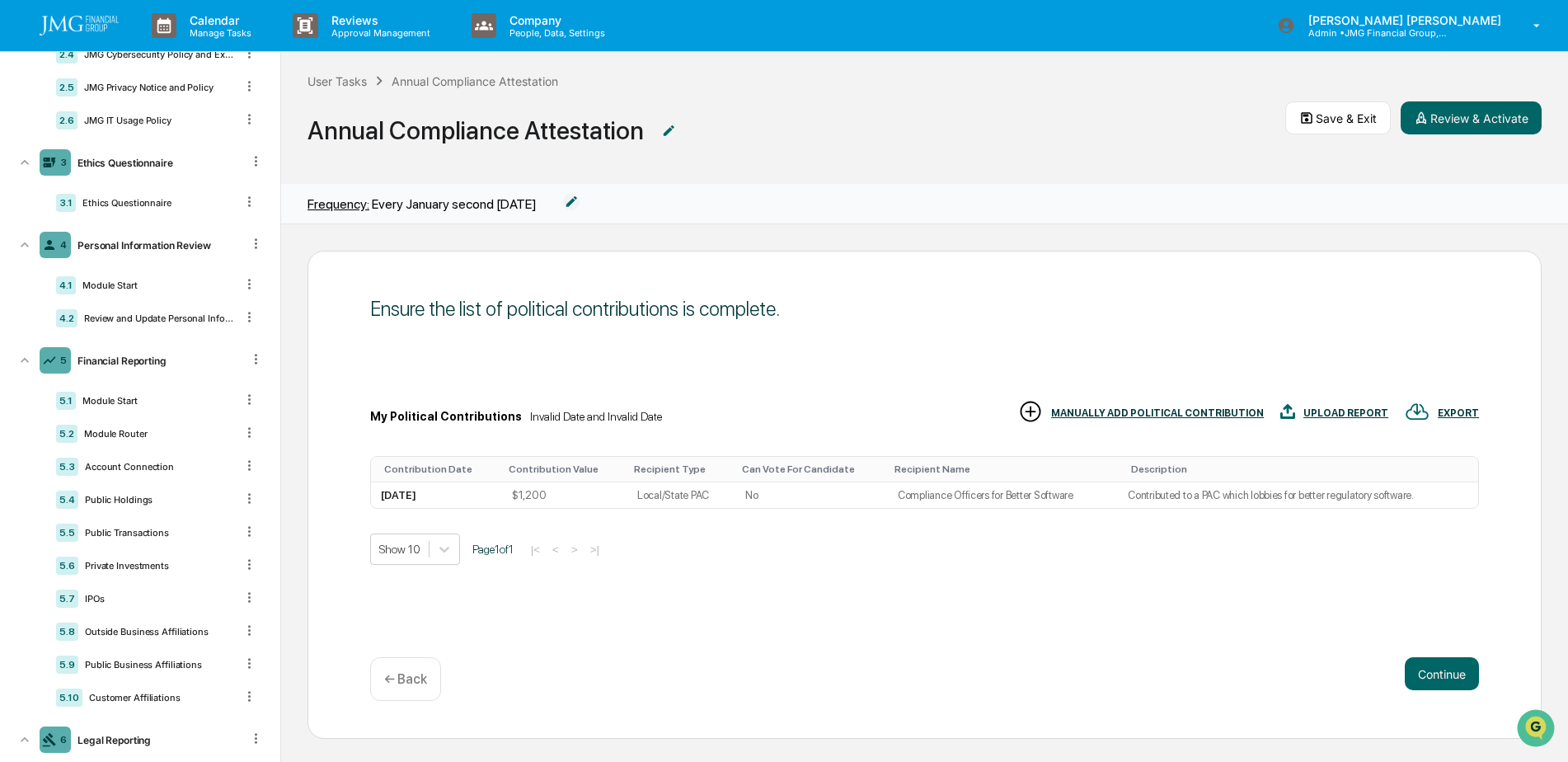
scroll to position [275, 0]
click at [144, 202] on div "Ethics Questionnaire" at bounding box center [155, 204] width 159 height 11
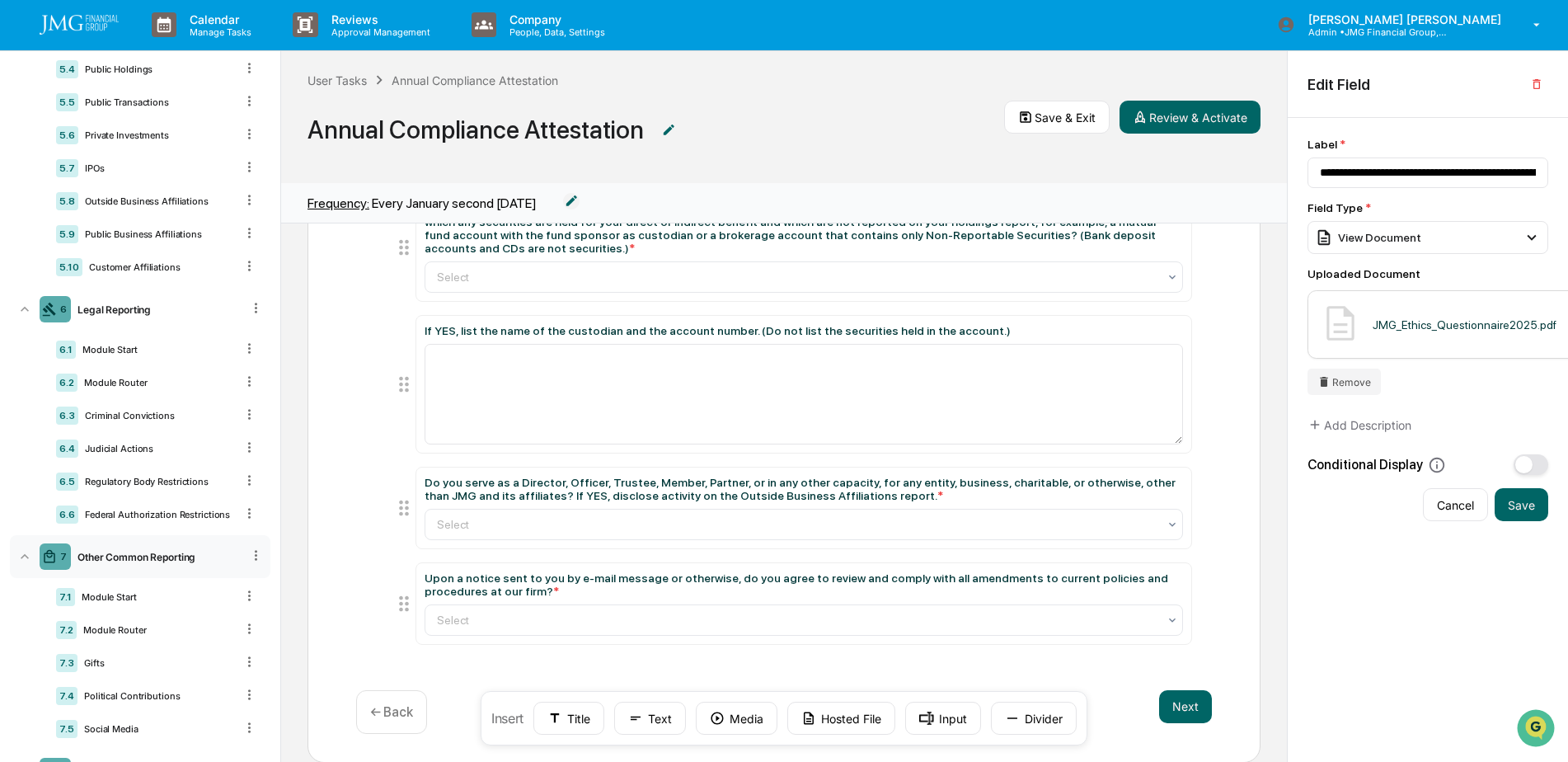
scroll to position [770, 0]
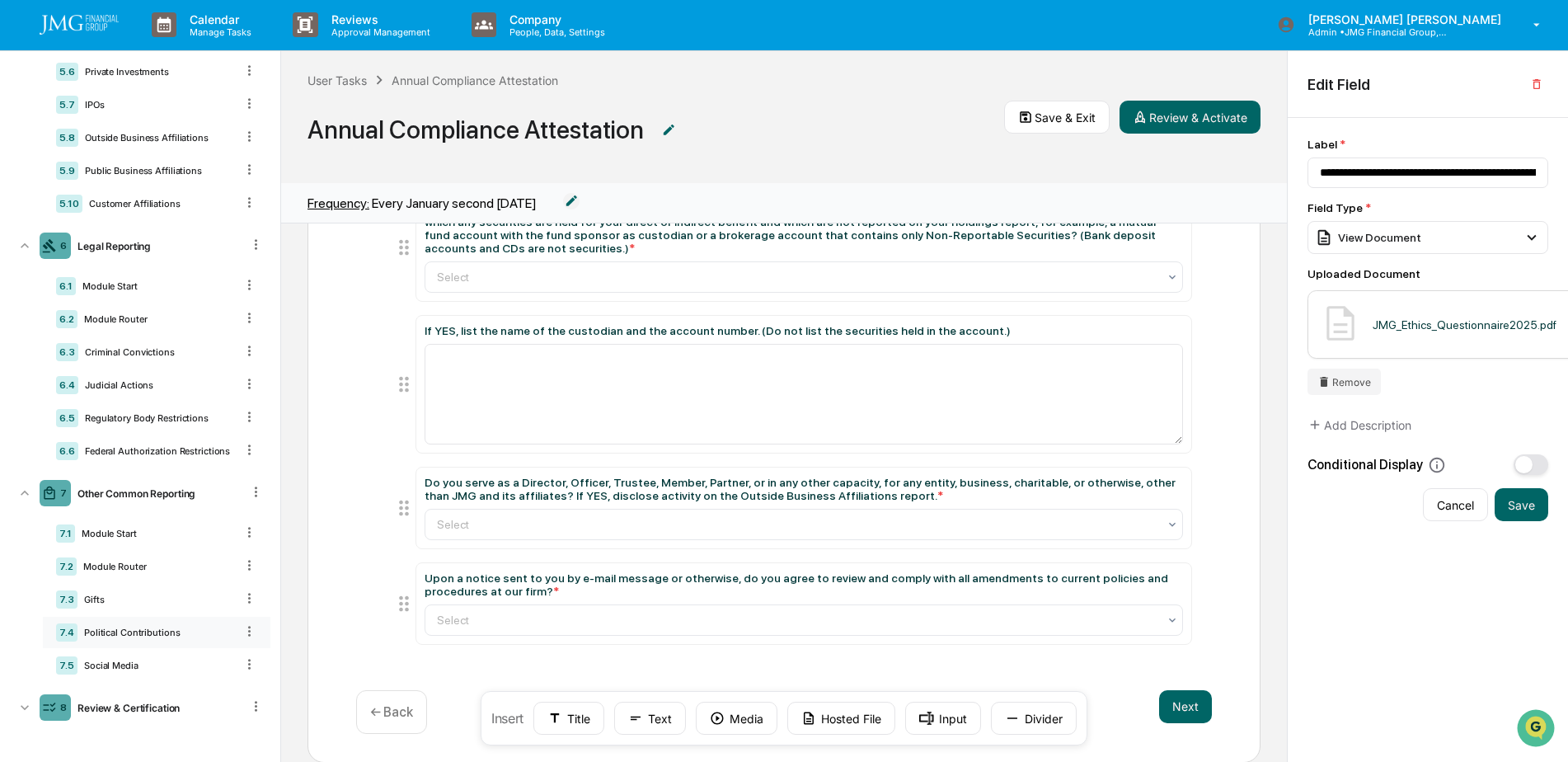
click at [140, 634] on div "Political Contributions" at bounding box center [156, 633] width 157 height 11
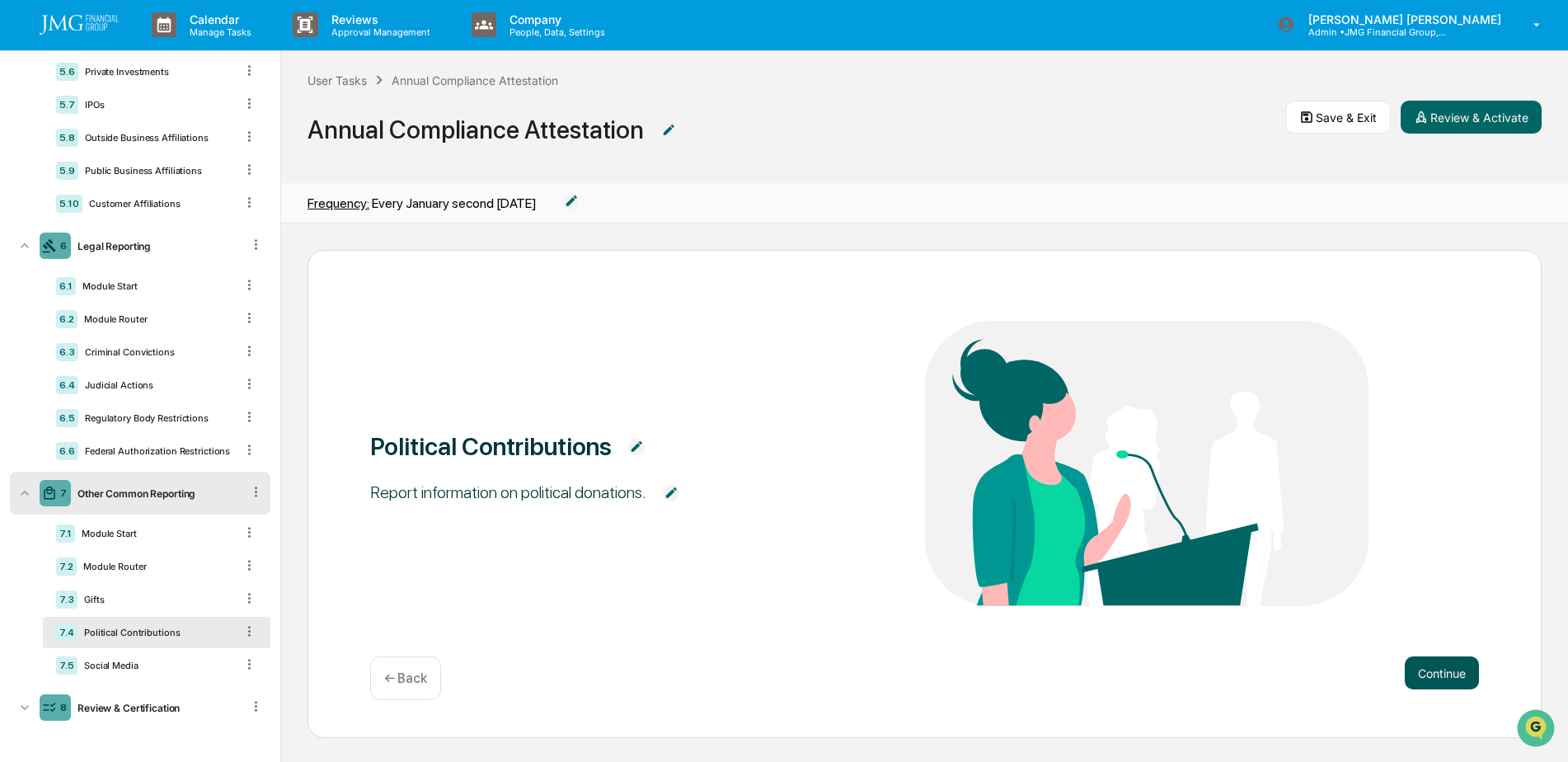
click at [1404, 682] on button "Continue" at bounding box center [1441, 672] width 74 height 33
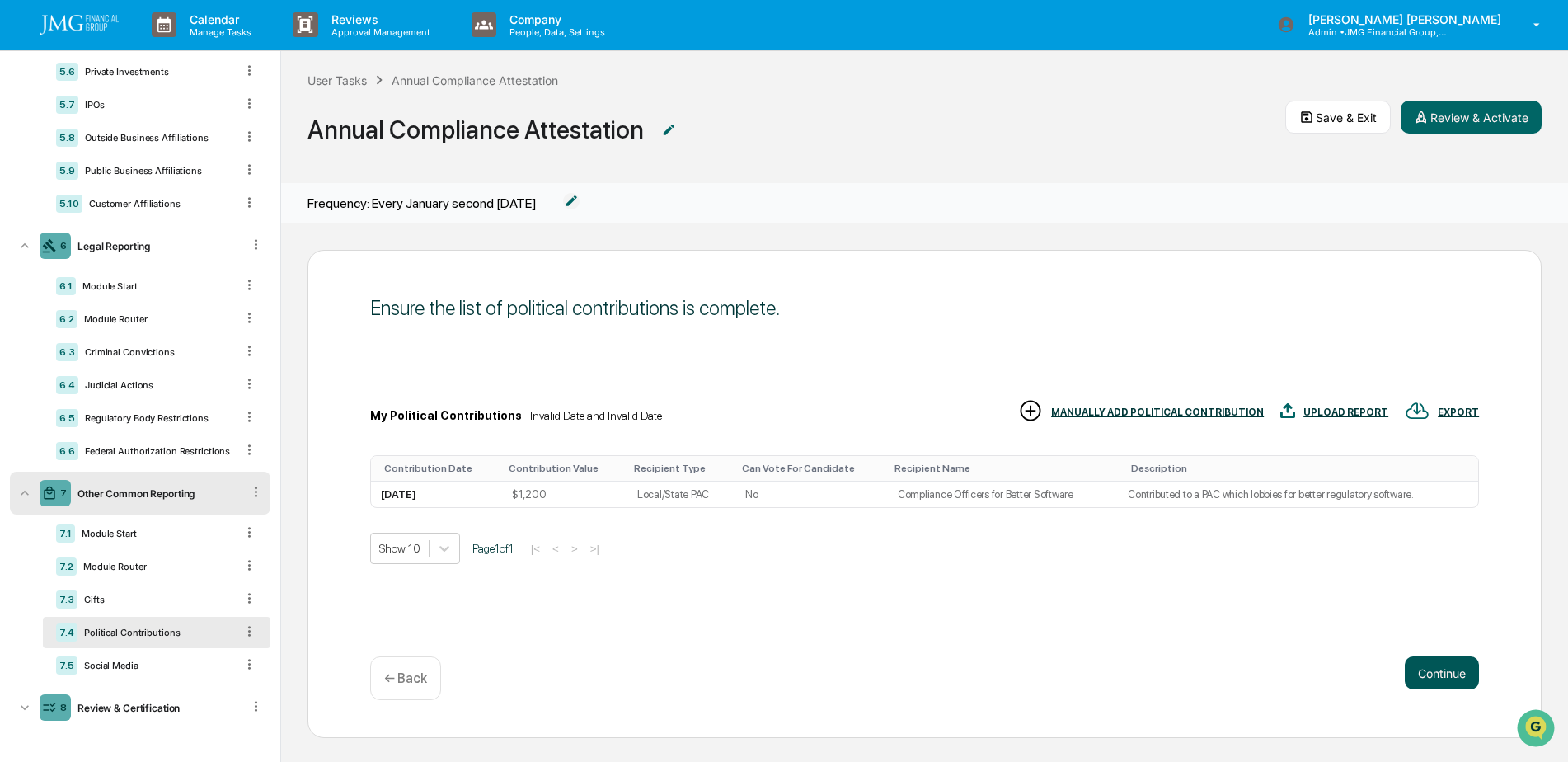
click at [1415, 666] on button "Continue" at bounding box center [1441, 672] width 74 height 33
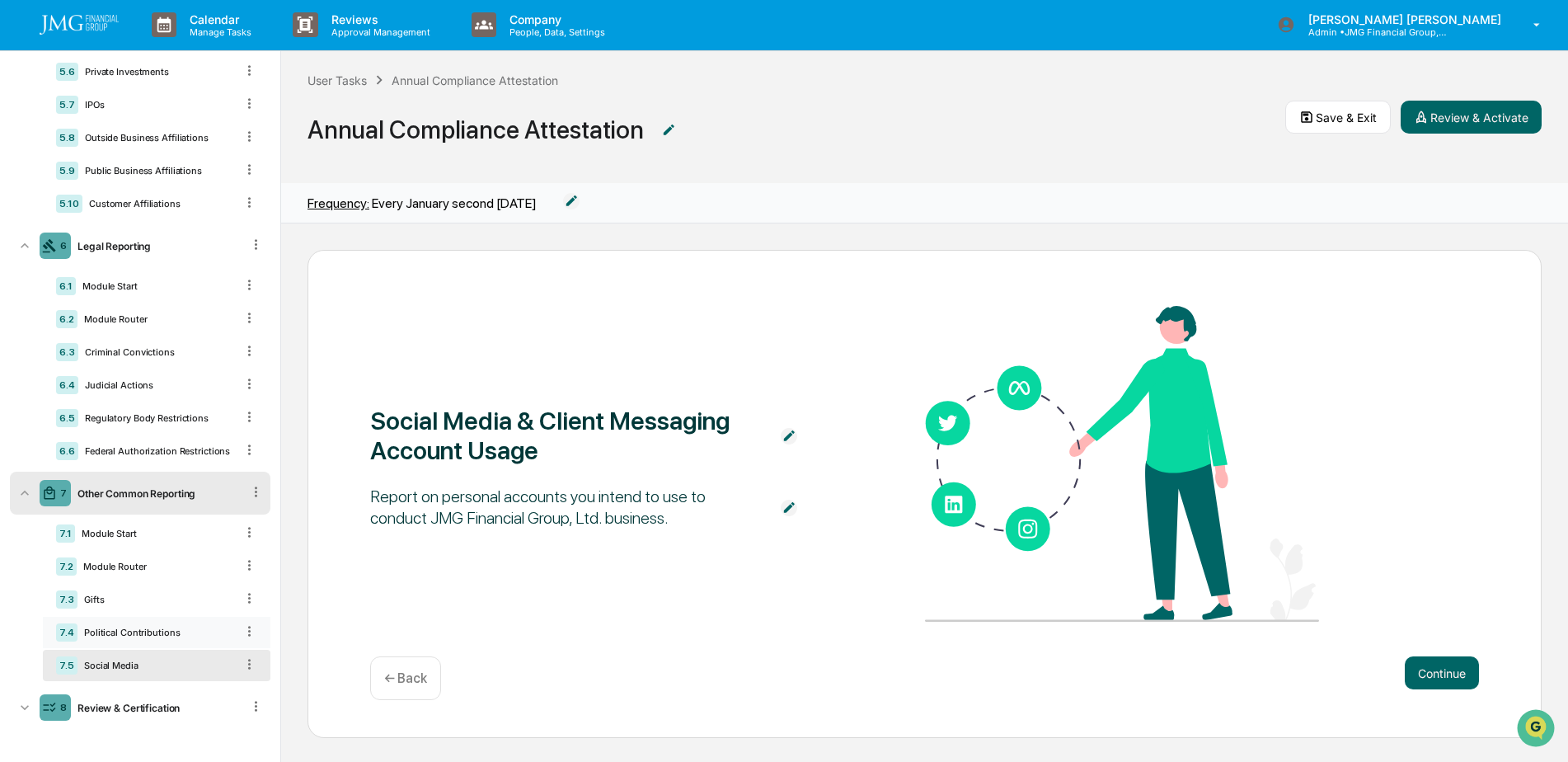
click at [131, 631] on div "Political Contributions" at bounding box center [156, 633] width 157 height 11
